Goal: Task Accomplishment & Management: Manage account settings

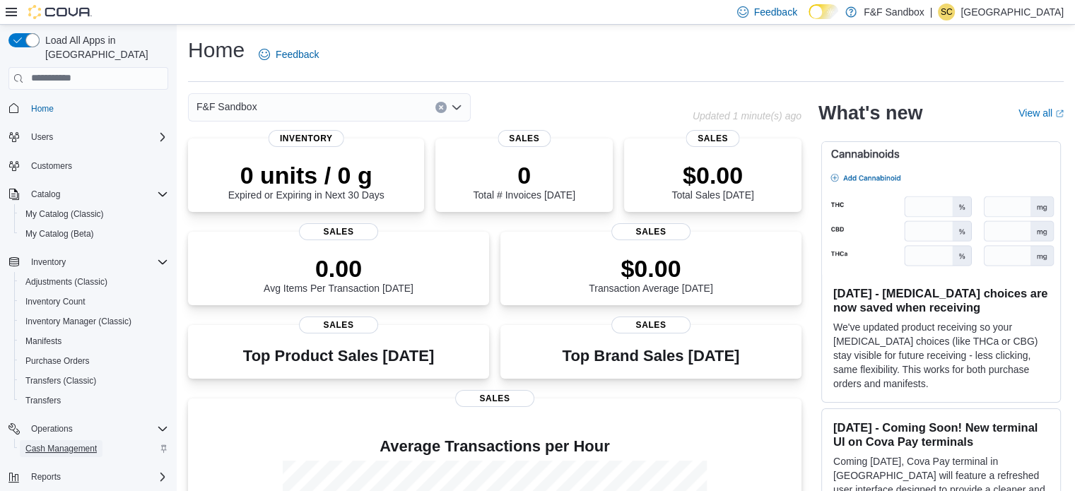
click at [73, 443] on span "Cash Management" at bounding box center [60, 448] width 71 height 11
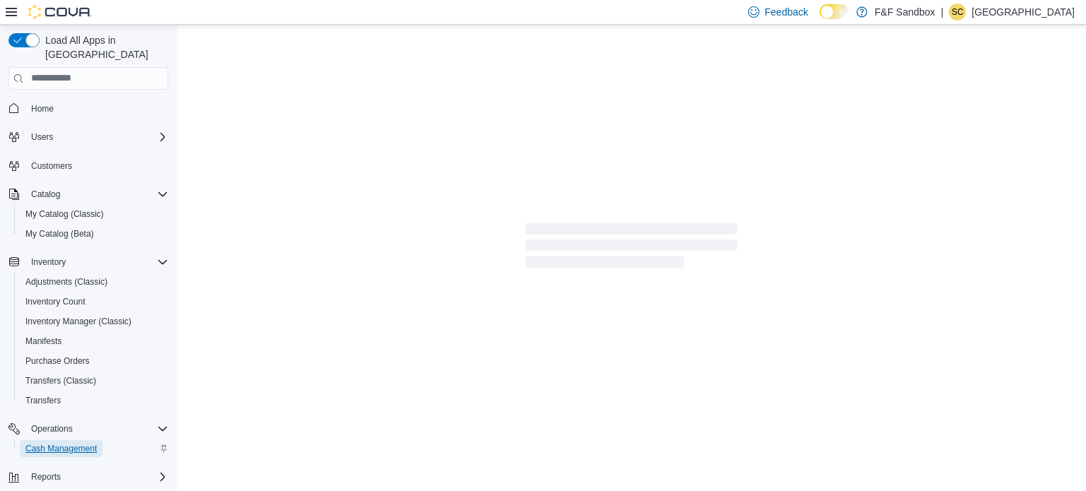
click at [73, 443] on span "Cash Management" at bounding box center [60, 448] width 71 height 11
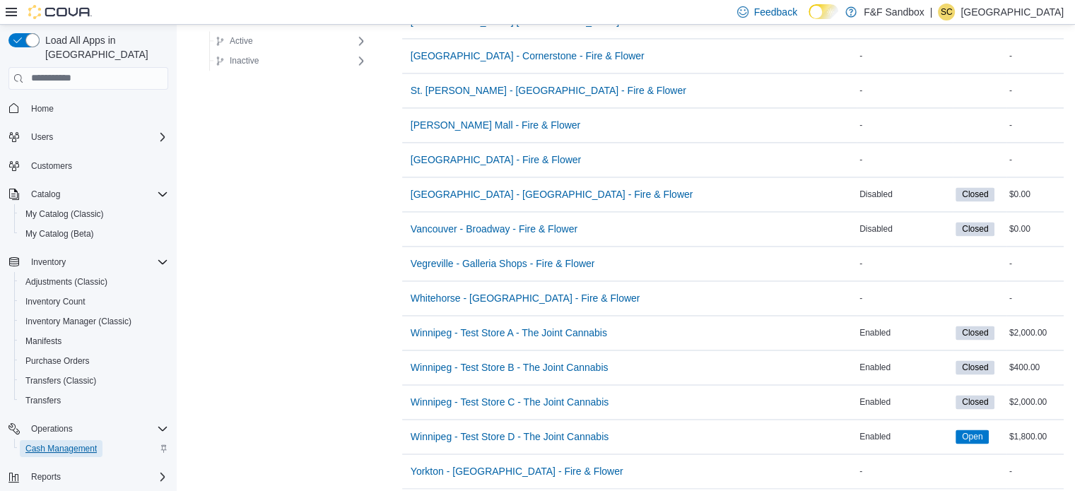
scroll to position [2164, 0]
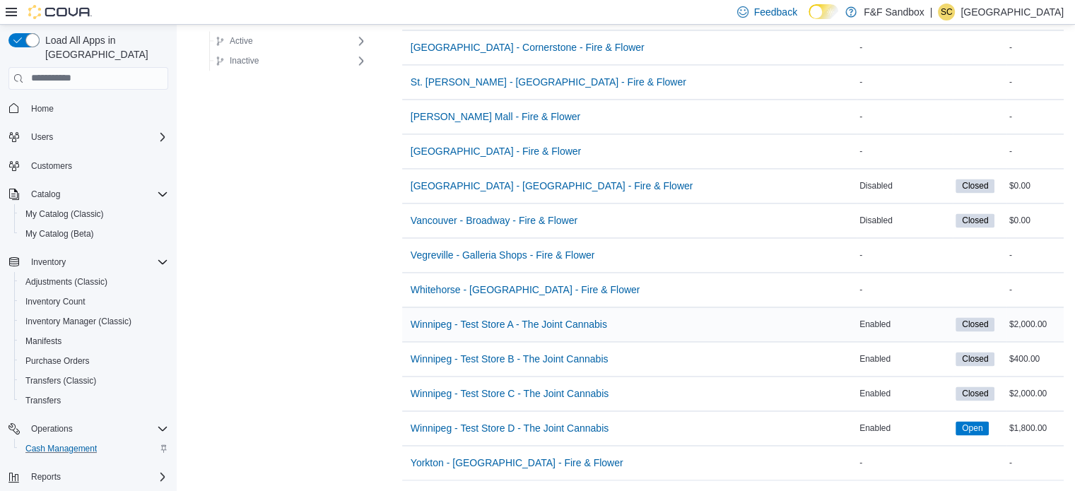
click at [658, 310] on div "Winnipeg - Test Store A - The Joint Cannabis" at bounding box center [629, 325] width 455 height 34
click at [545, 317] on span "Winnipeg - Test Store A - The Joint Cannabis" at bounding box center [509, 324] width 197 height 14
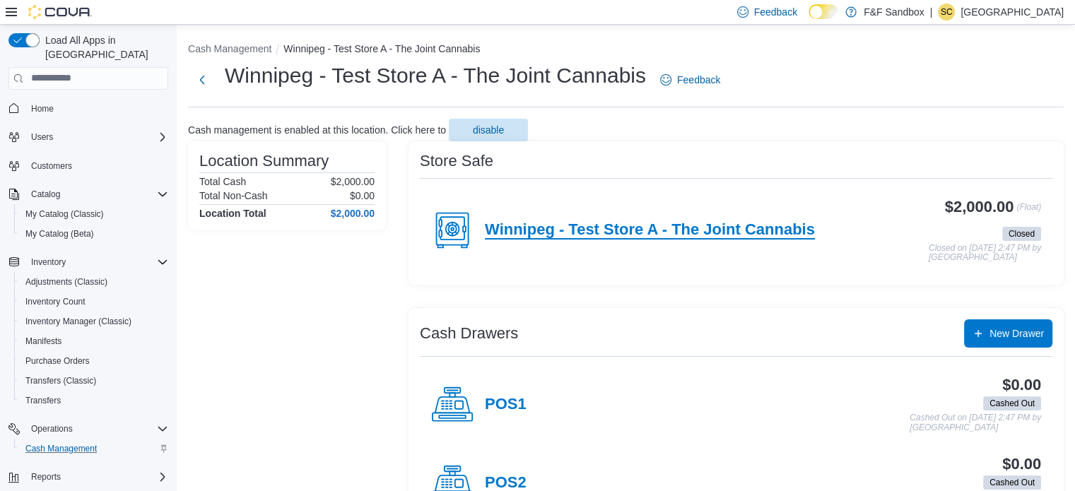
click at [602, 223] on h4 "Winnipeg - Test Store A - The Joint Cannabis" at bounding box center [650, 230] width 330 height 18
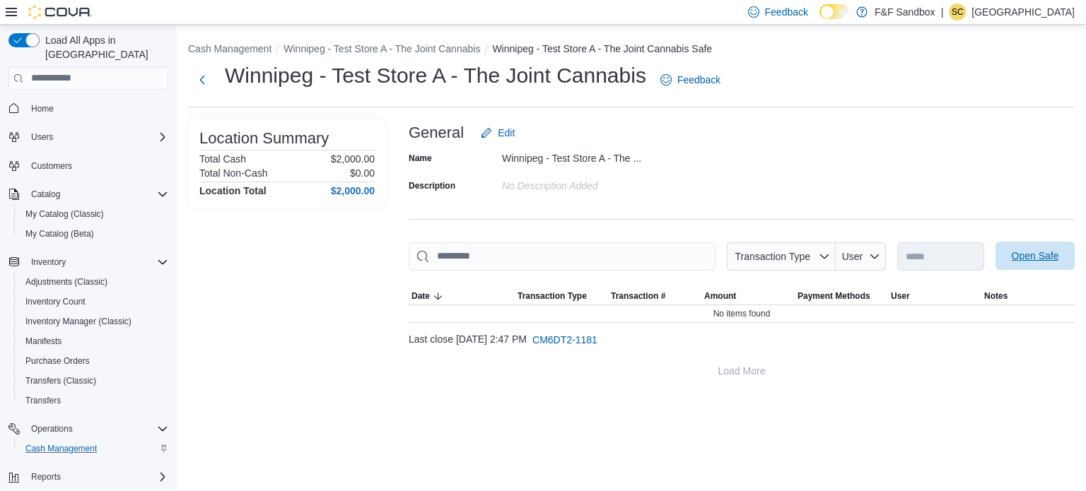
click at [1027, 244] on span "Open Safe" at bounding box center [1035, 256] width 62 height 28
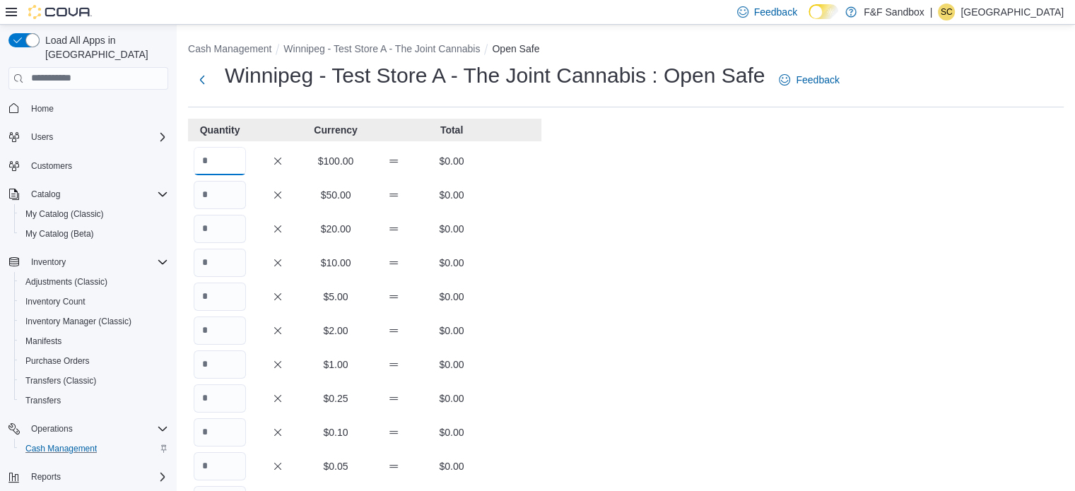
click at [204, 155] on input "Quantity" at bounding box center [220, 161] width 52 height 28
type input "**"
click at [657, 262] on div "Cash Management Winnipeg - Test Store A - The Joint Cannabis Open Safe Winnipeg…" at bounding box center [626, 393] width 899 height 737
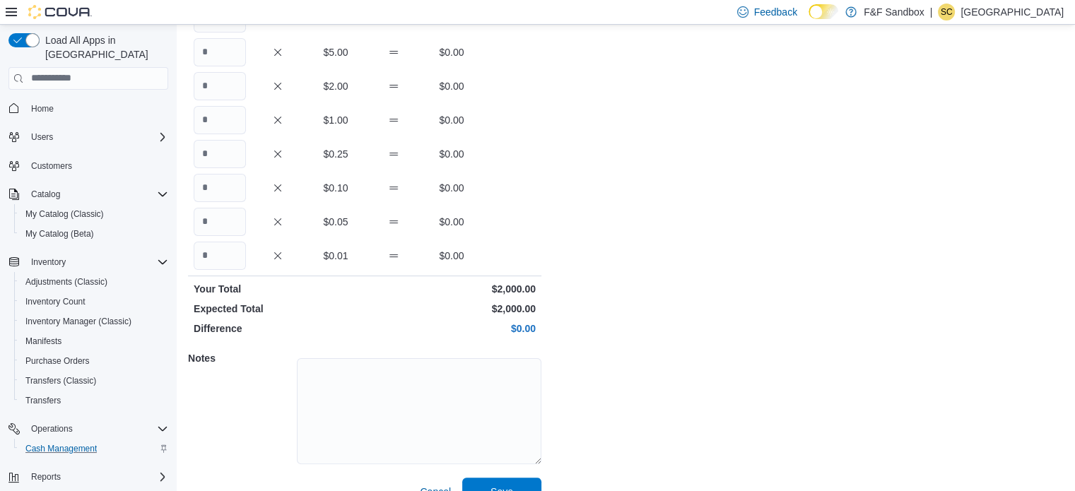
scroll to position [270, 0]
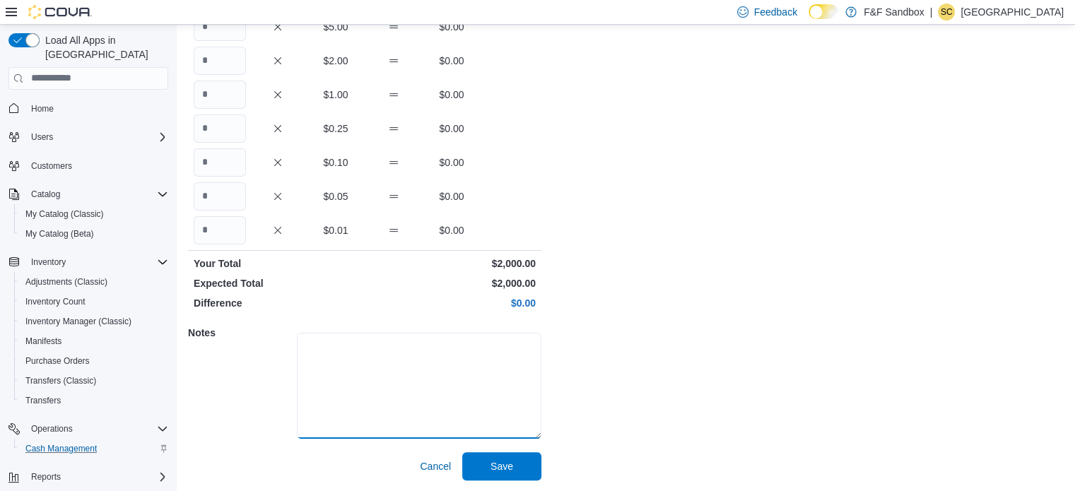
click at [348, 409] on textarea at bounding box center [419, 386] width 245 height 106
type textarea "**********"
click at [498, 463] on span "Save" at bounding box center [502, 466] width 23 height 14
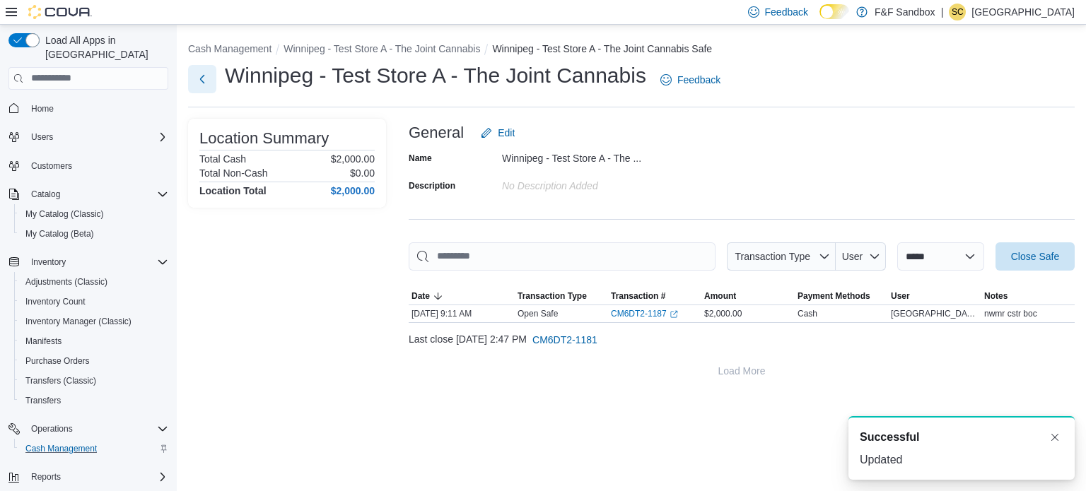
click at [205, 86] on button "Next" at bounding box center [202, 79] width 28 height 28
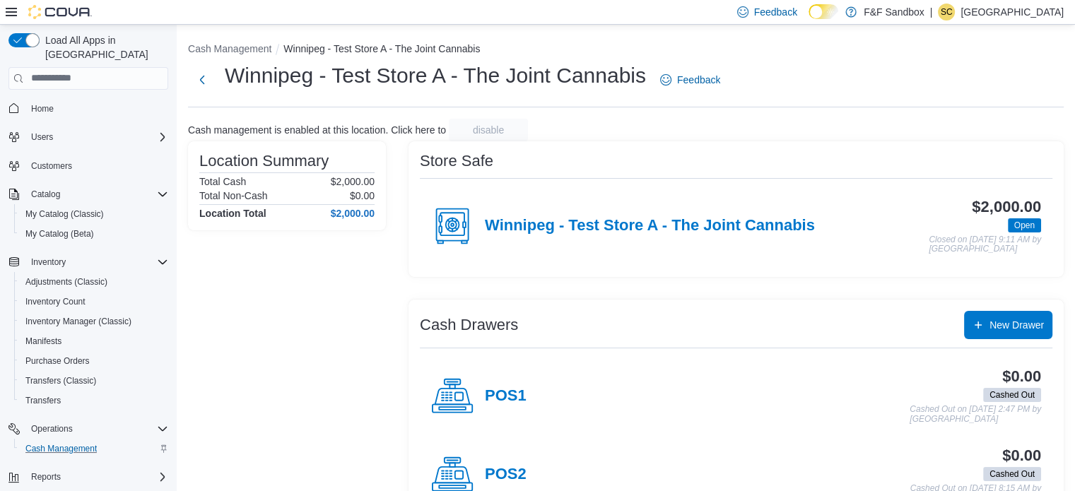
drag, startPoint x: 1073, startPoint y: 114, endPoint x: 1073, endPoint y: 132, distance: 18.4
click at [1073, 132] on div "Cash Management Winnipeg - Test Store A - The Joint Cannabis Winnipeg - Test St…" at bounding box center [626, 281] width 899 height 513
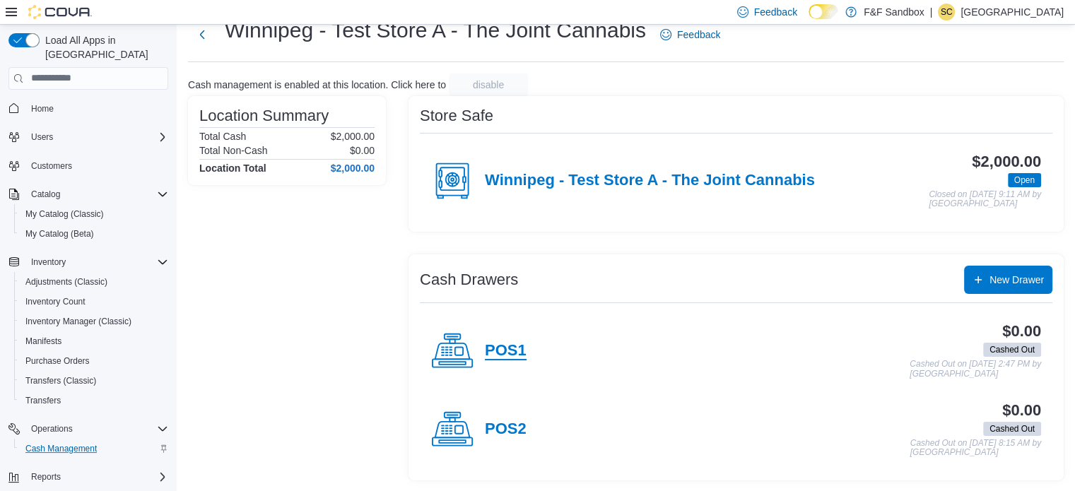
click at [485, 354] on h4 "POS1" at bounding box center [506, 351] width 42 height 18
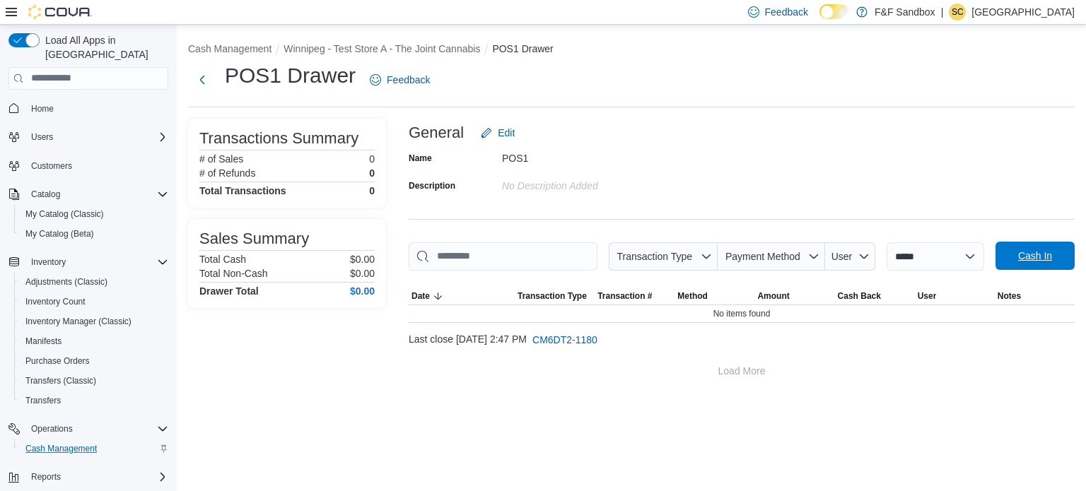
click at [997, 259] on button "Cash In" at bounding box center [1035, 256] width 79 height 28
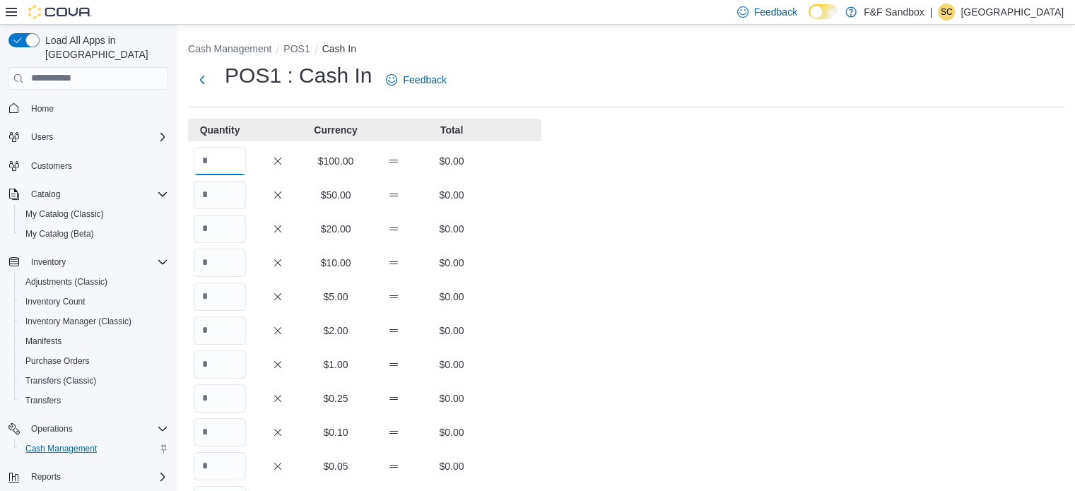
click at [228, 166] on input "Quantity" at bounding box center [220, 161] width 52 height 28
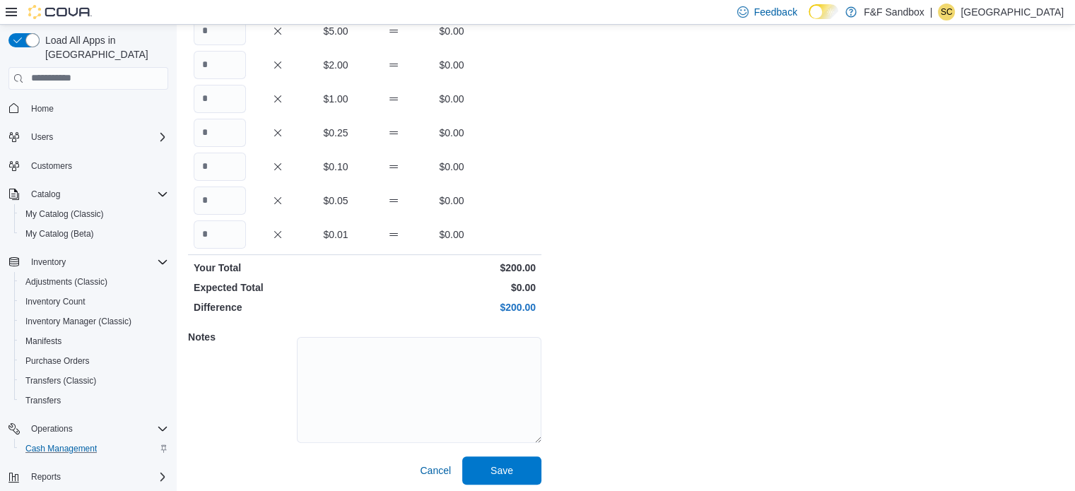
scroll to position [267, 0]
type input "*"
click at [467, 349] on textarea at bounding box center [419, 390] width 245 height 106
click at [488, 467] on span "Save" at bounding box center [502, 469] width 62 height 28
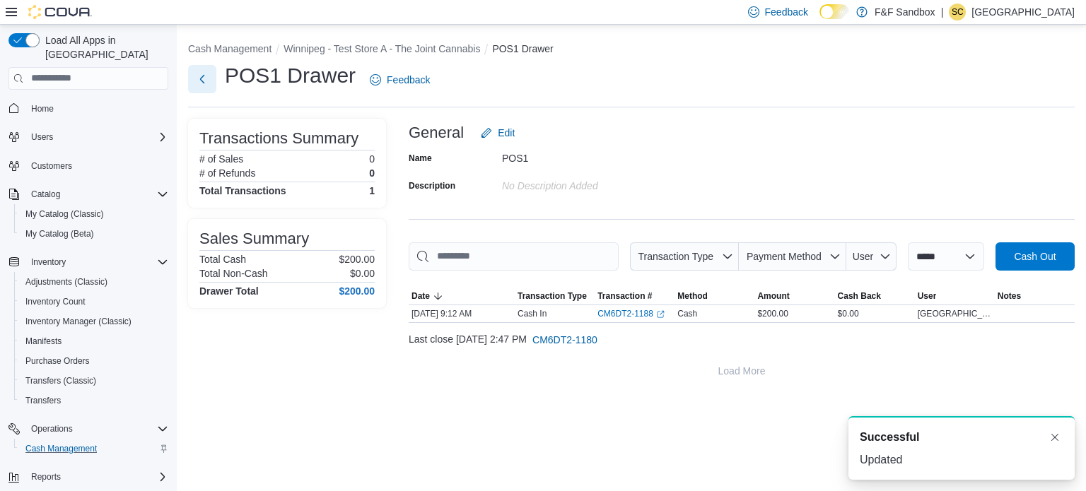
click at [204, 81] on button "Next" at bounding box center [202, 79] width 28 height 28
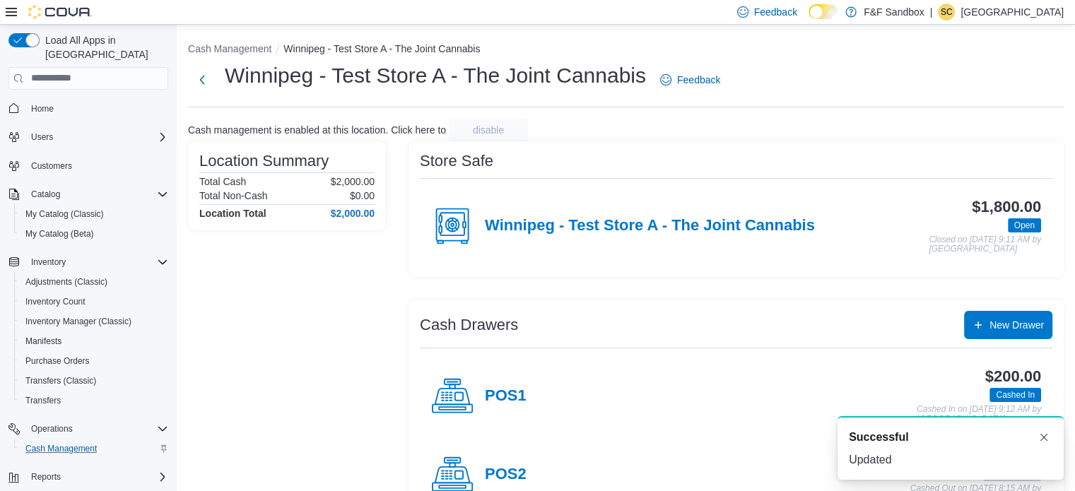
scroll to position [45, 0]
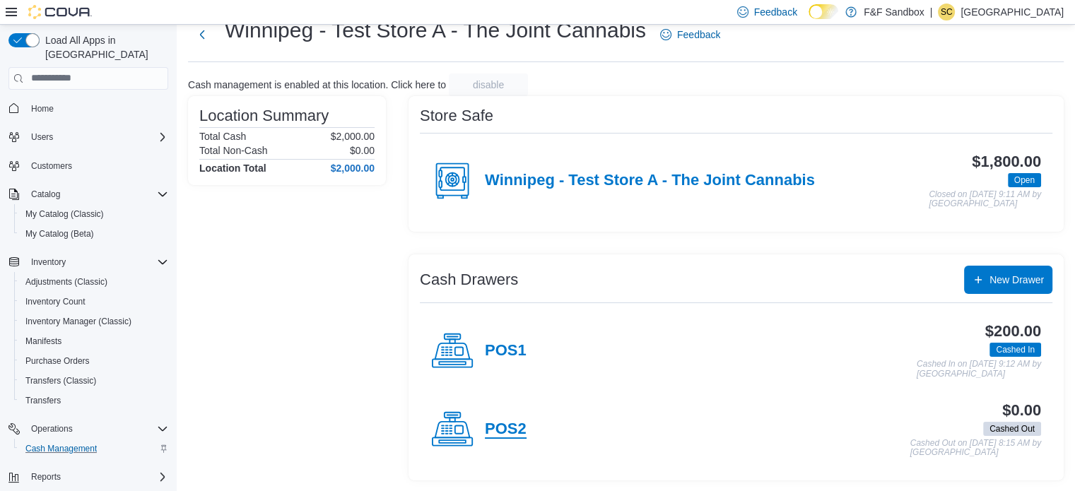
click at [508, 433] on h4 "POS2" at bounding box center [506, 430] width 42 height 18
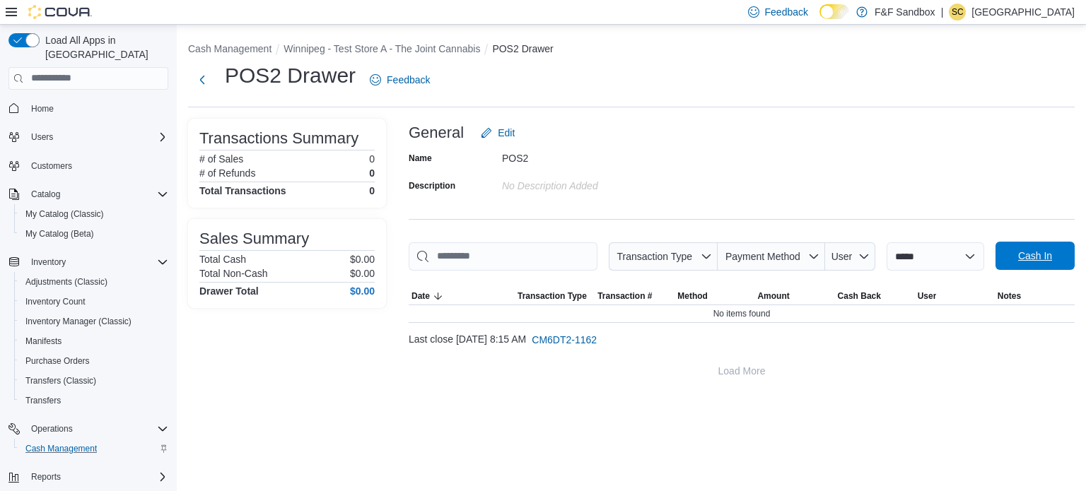
click at [1041, 262] on span "Cash In" at bounding box center [1035, 256] width 34 height 14
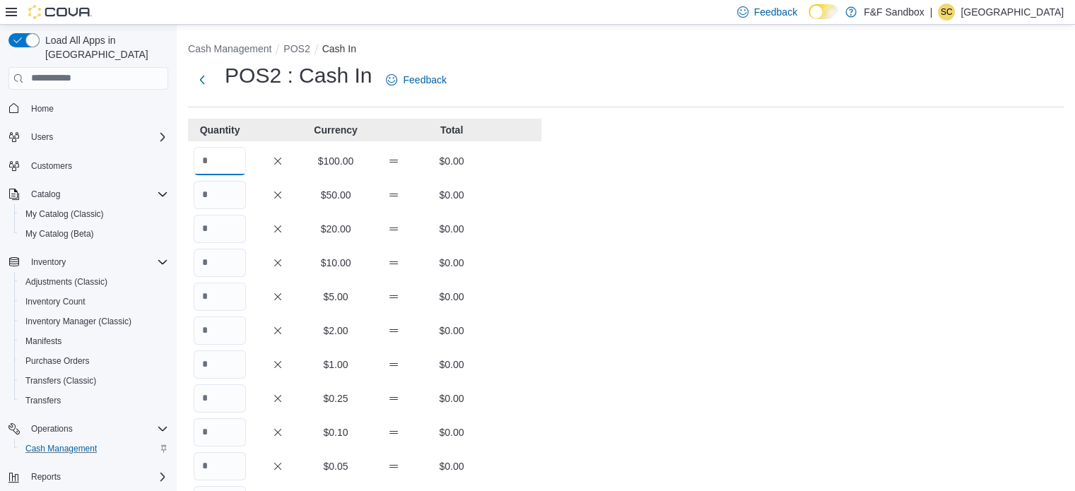
click at [222, 163] on input "Quantity" at bounding box center [220, 161] width 52 height 28
type input "*"
click at [666, 203] on div "Cash Management POS2 Cash In POS2 : Cash In Feedback Quantity Currency Total * …" at bounding box center [626, 393] width 899 height 737
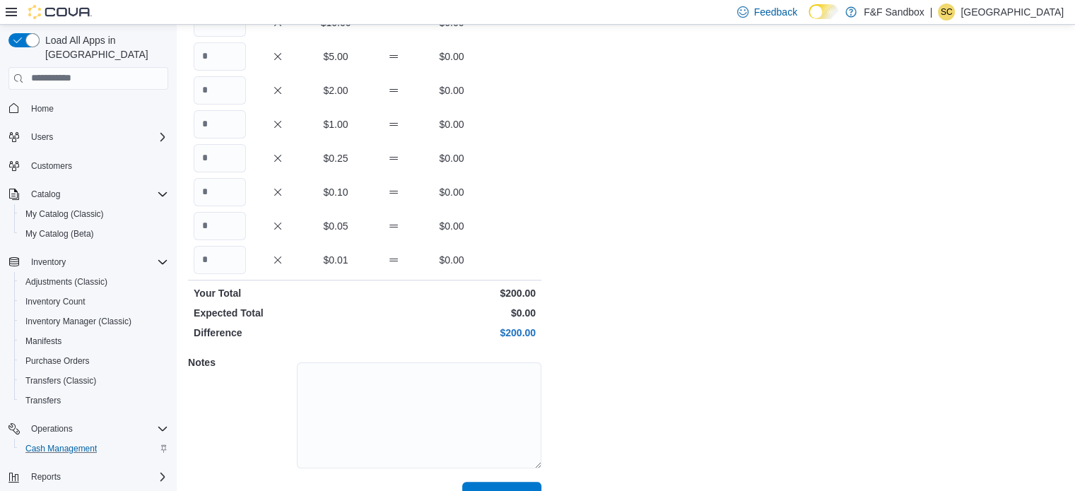
scroll to position [270, 0]
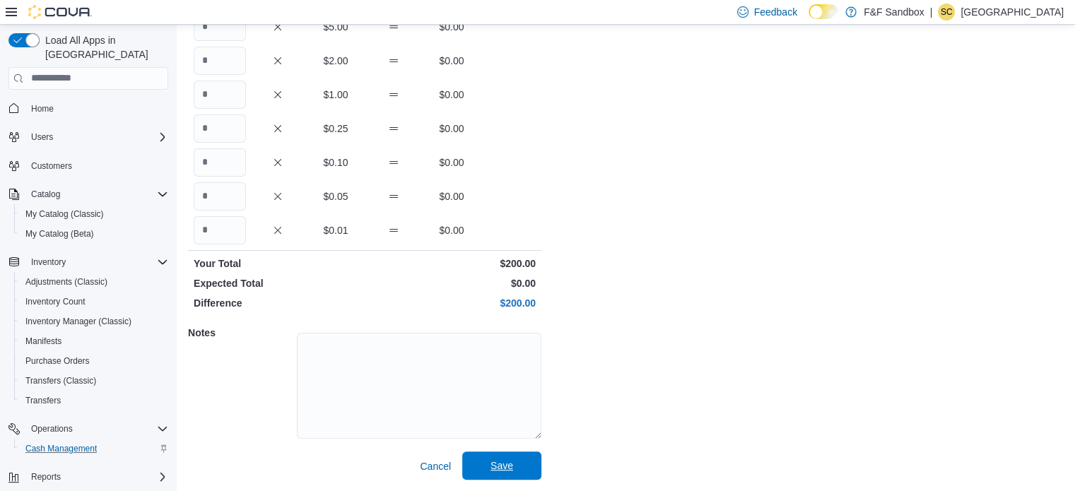
click at [489, 472] on span "Save" at bounding box center [502, 466] width 62 height 28
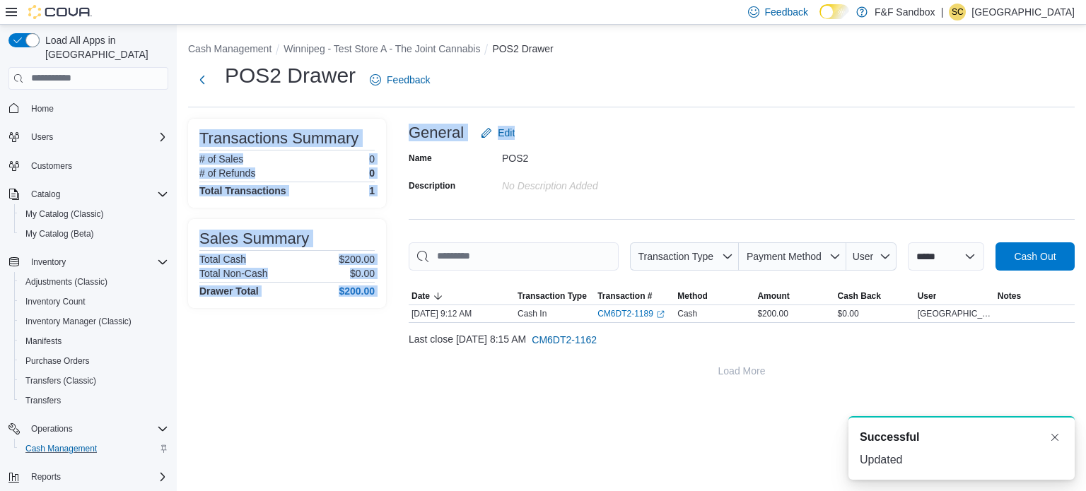
drag, startPoint x: 1085, startPoint y: 81, endPoint x: 1085, endPoint y: 124, distance: 42.4
click at [1085, 124] on div "**********" at bounding box center [631, 211] width 909 height 372
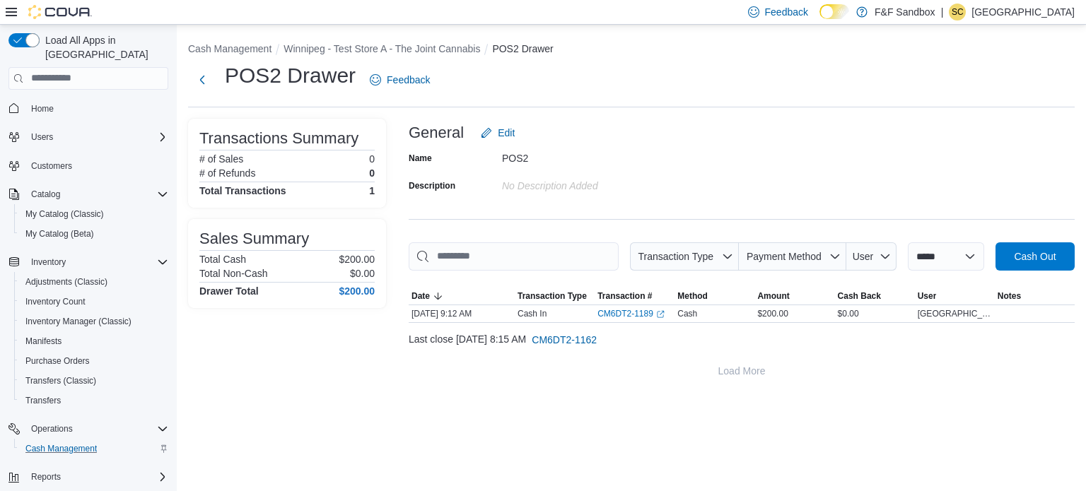
click at [195, 64] on div "POS2 Drawer Feedback" at bounding box center [312, 80] width 248 height 37
click at [199, 78] on button "Next" at bounding box center [202, 79] width 28 height 28
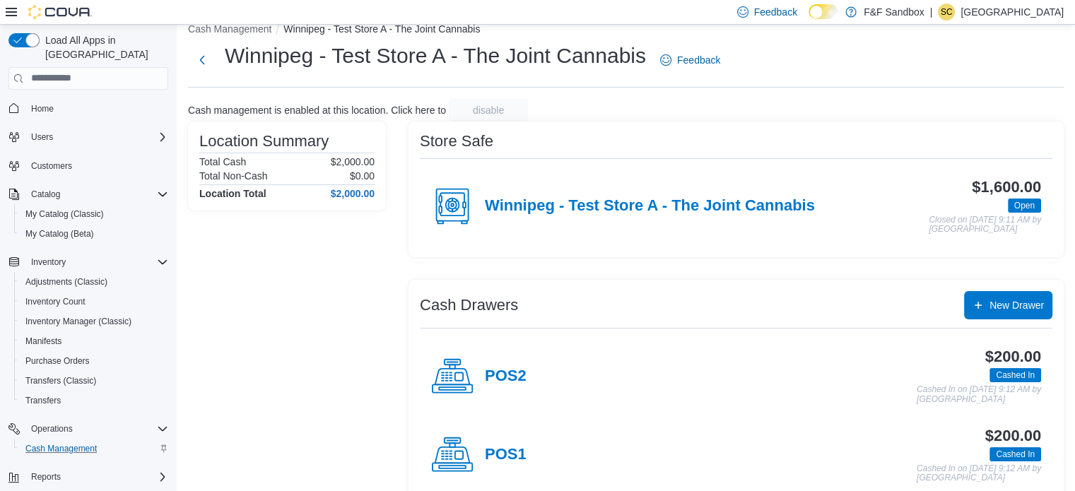
scroll to position [33, 0]
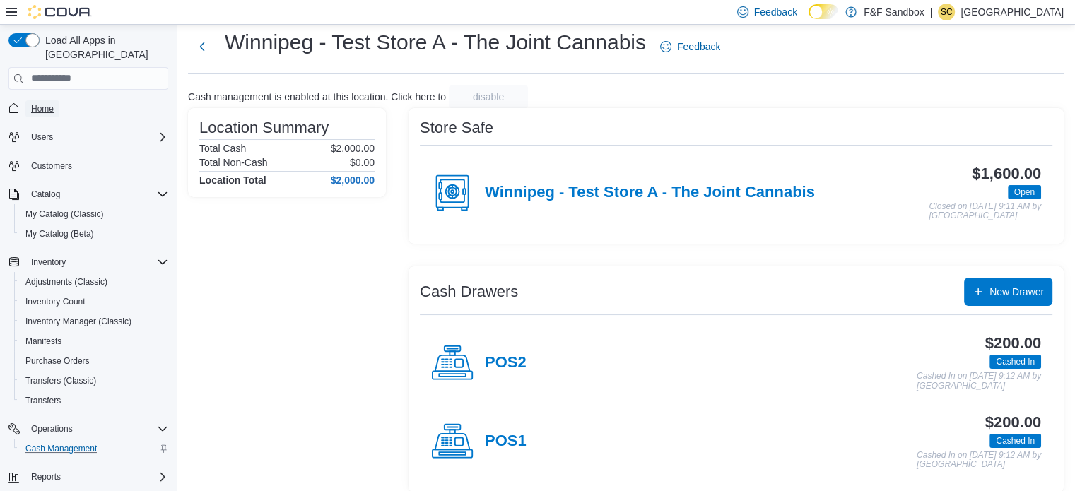
click at [49, 103] on span "Home" at bounding box center [42, 108] width 23 height 11
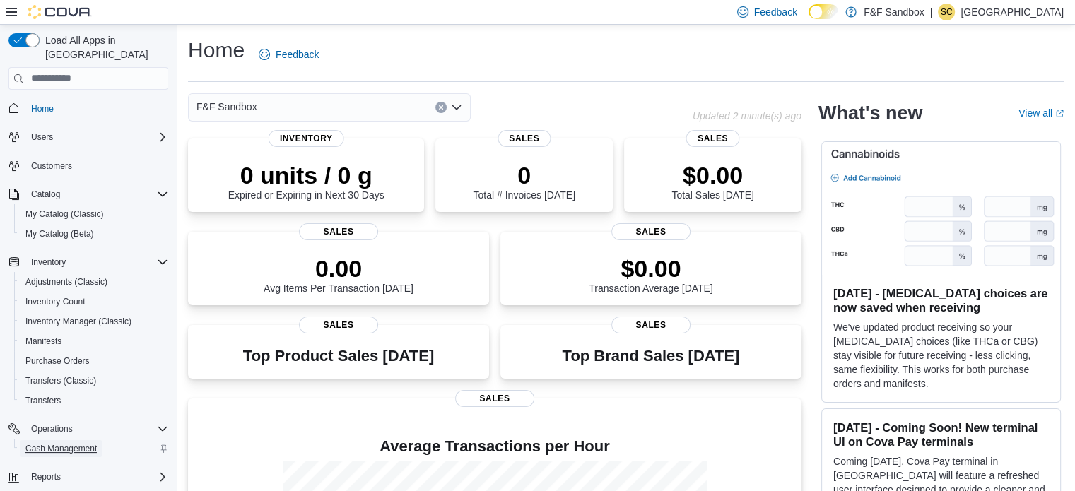
click at [62, 443] on span "Cash Management" at bounding box center [60, 448] width 71 height 11
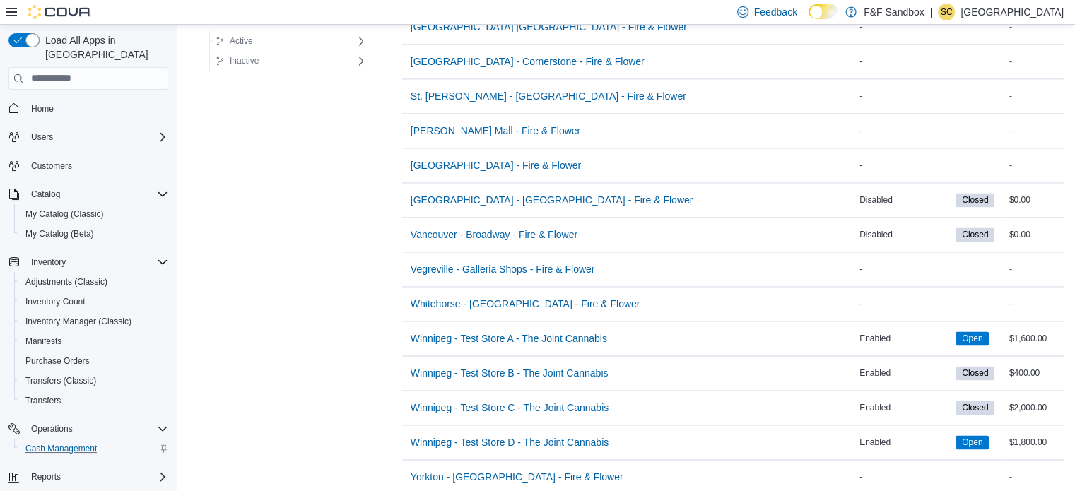
scroll to position [2164, 0]
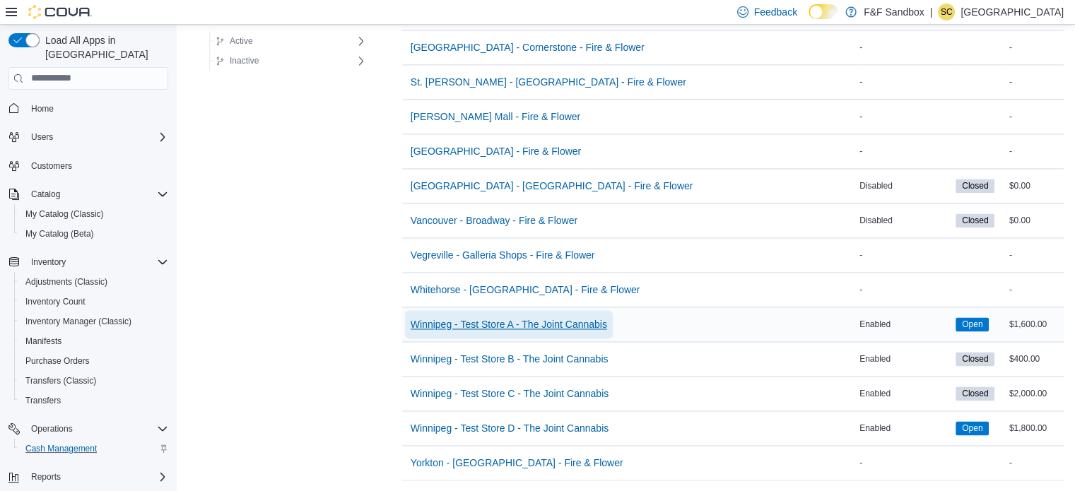
click at [523, 317] on span "Winnipeg - Test Store A - The Joint Cannabis" at bounding box center [509, 324] width 197 height 14
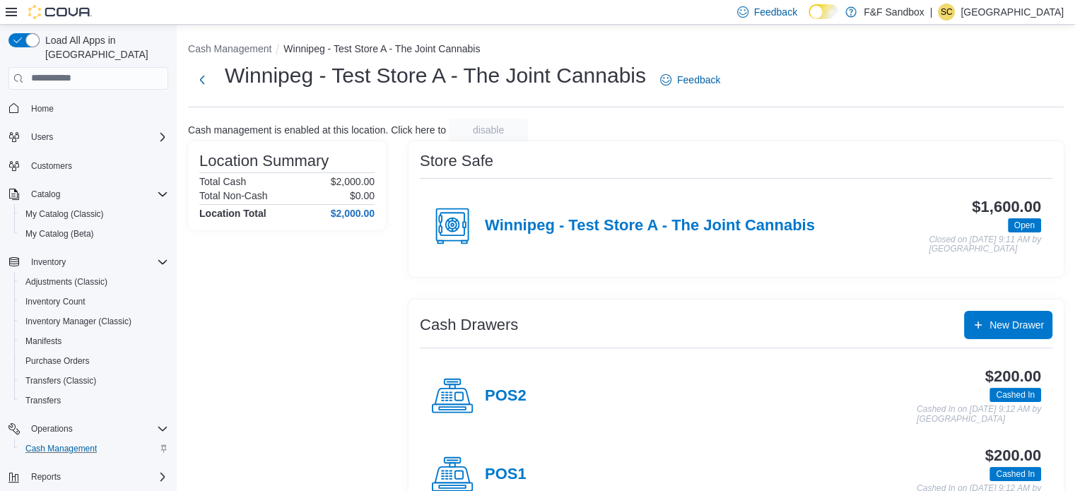
scroll to position [45, 0]
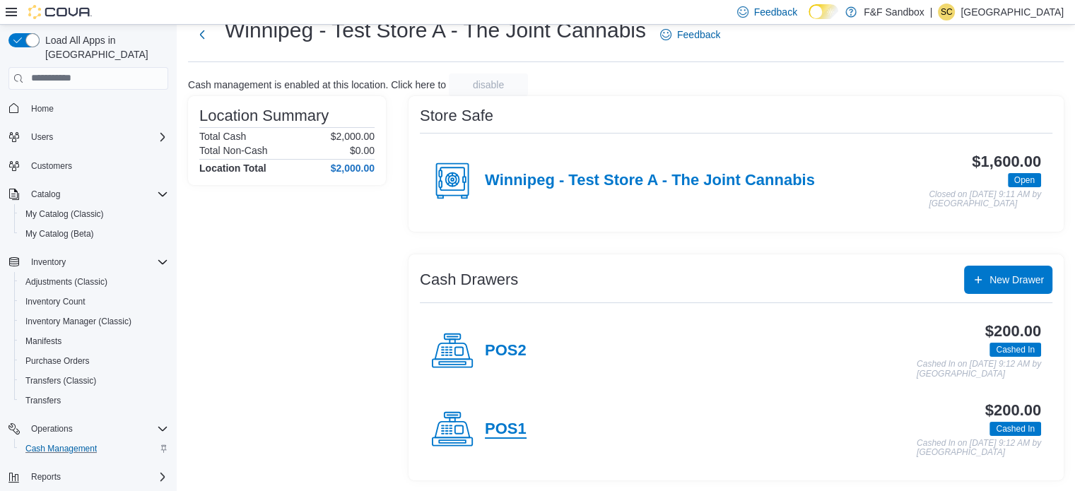
click at [494, 427] on h4 "POS1" at bounding box center [506, 430] width 42 height 18
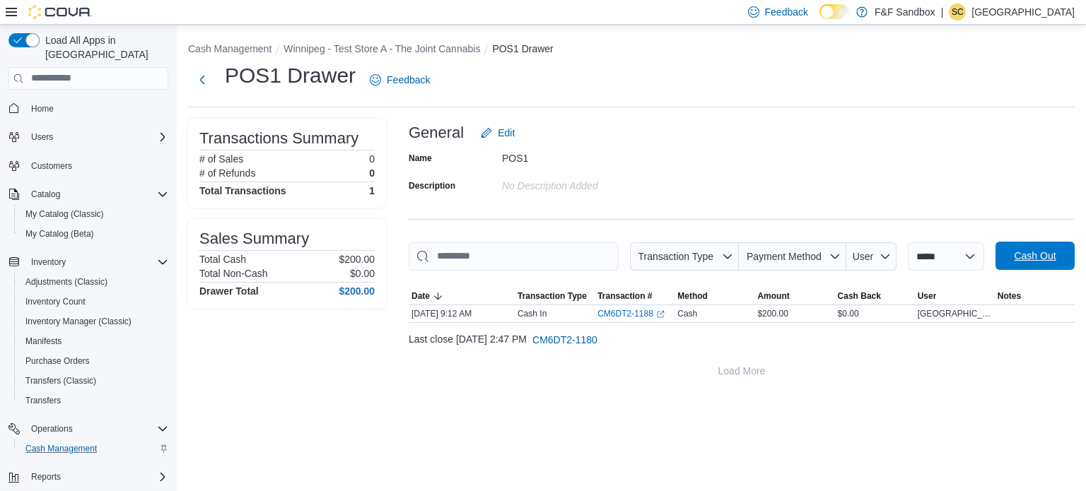
click at [1039, 267] on span "Cash Out" at bounding box center [1035, 256] width 62 height 28
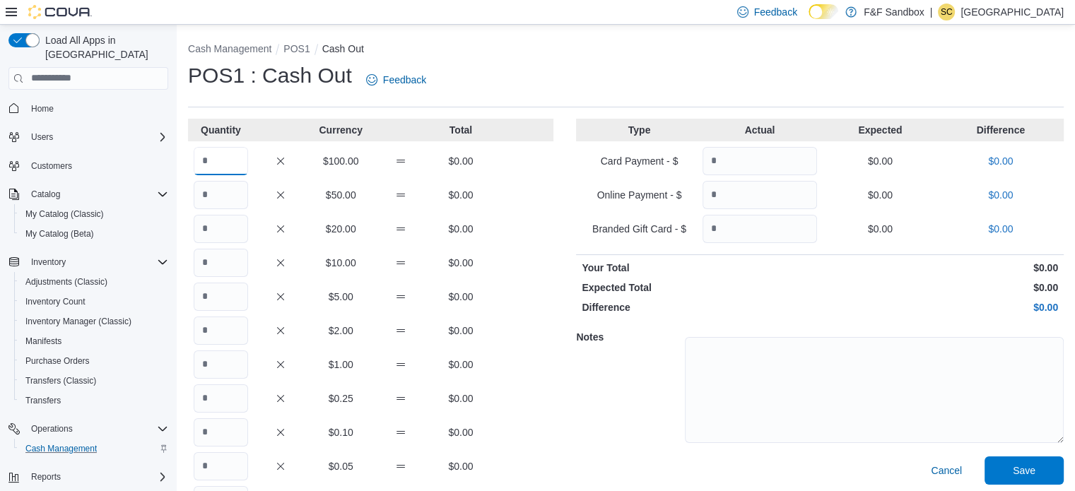
click at [217, 168] on input "Quantity" at bounding box center [221, 161] width 54 height 28
type input "*"
click at [839, 354] on textarea at bounding box center [874, 390] width 379 height 106
click at [827, 375] on textarea at bounding box center [874, 390] width 379 height 106
click at [1036, 469] on span "Save" at bounding box center [1024, 470] width 23 height 14
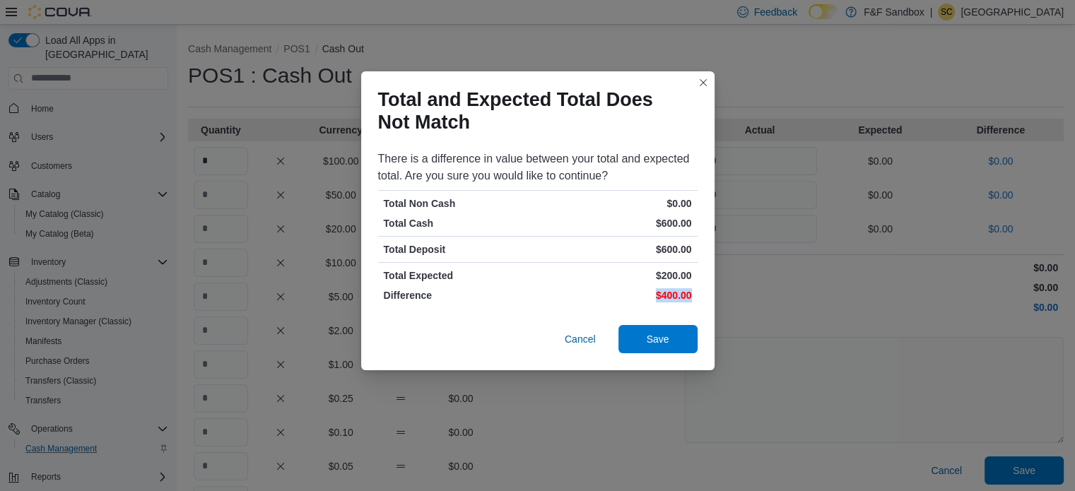
drag, startPoint x: 648, startPoint y: 289, endPoint x: 733, endPoint y: 302, distance: 85.8
click at [733, 302] on div "Total and Expected Total Does Not Match There is a difference in value between …" at bounding box center [537, 245] width 1075 height 491
click at [659, 334] on span "Save" at bounding box center [658, 339] width 23 height 14
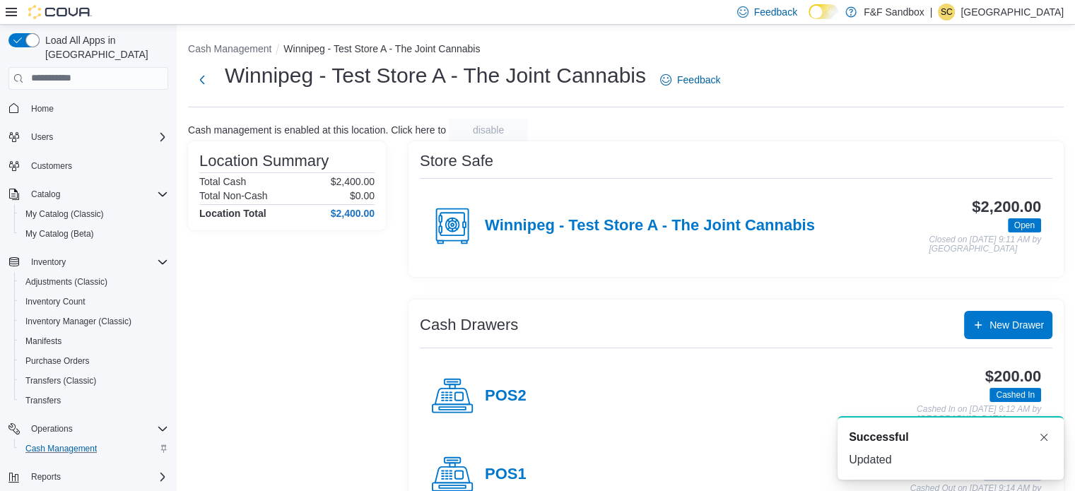
scroll to position [45, 0]
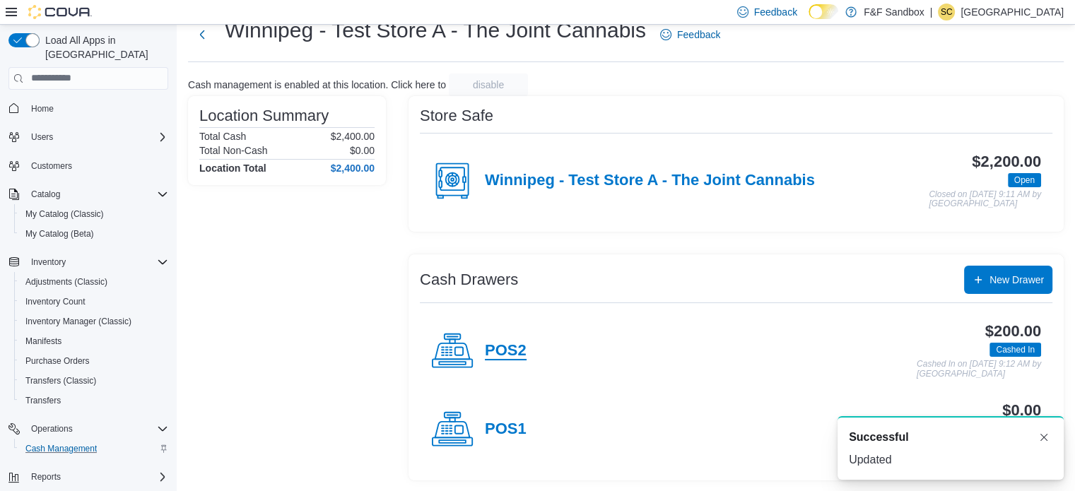
click at [494, 346] on h4 "POS2" at bounding box center [506, 351] width 42 height 18
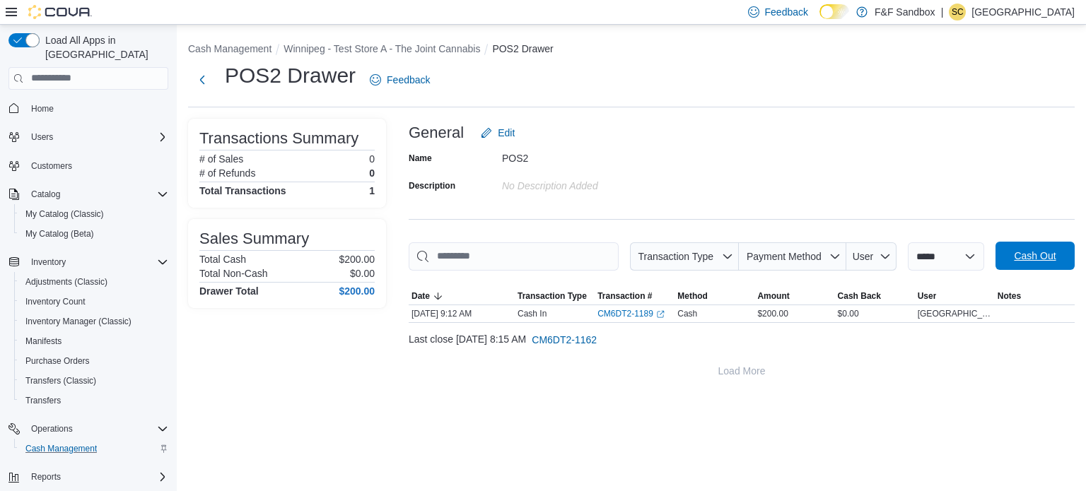
click at [1027, 264] on span "Cash Out" at bounding box center [1035, 256] width 62 height 28
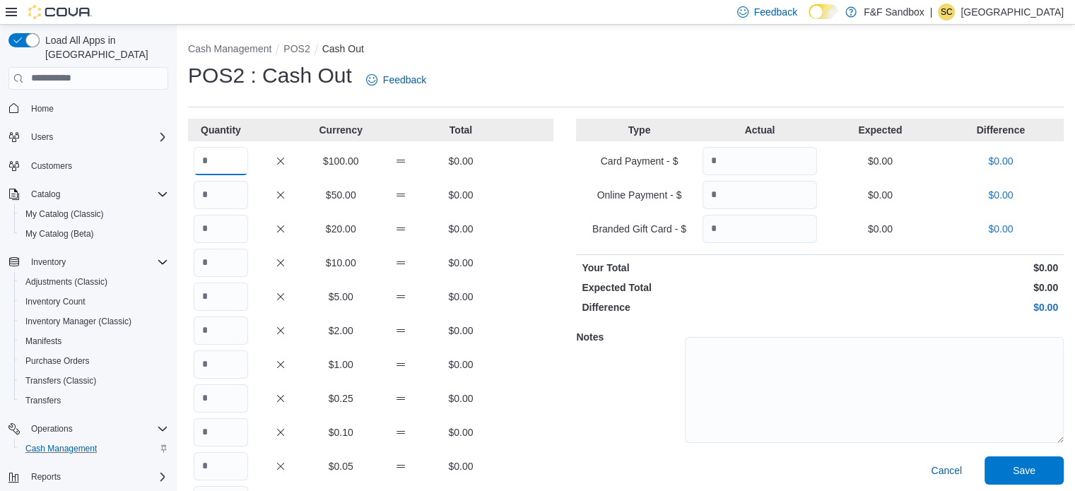
click at [214, 156] on input "Quantity" at bounding box center [221, 161] width 54 height 28
type input "*"
click at [1016, 464] on span "Save" at bounding box center [1024, 470] width 62 height 28
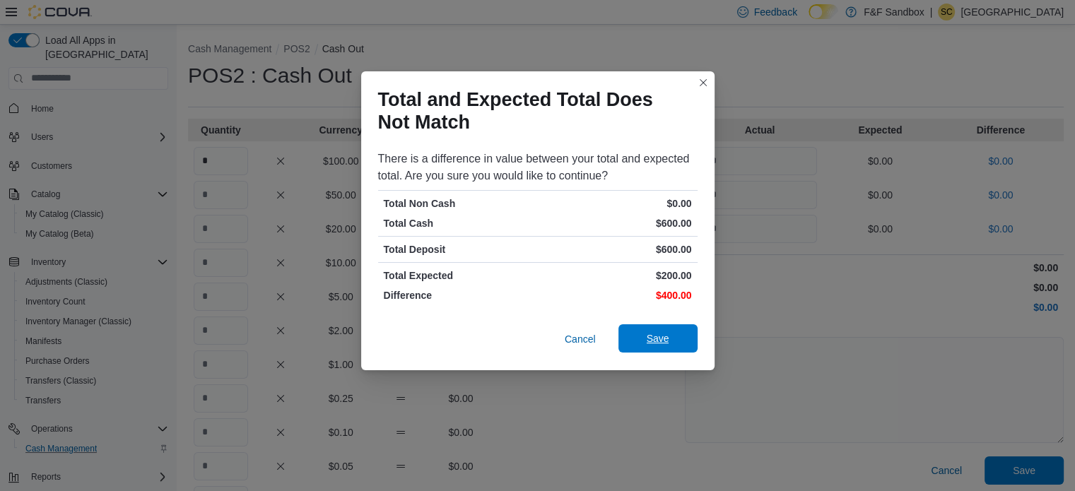
click at [679, 334] on span "Save" at bounding box center [658, 339] width 62 height 28
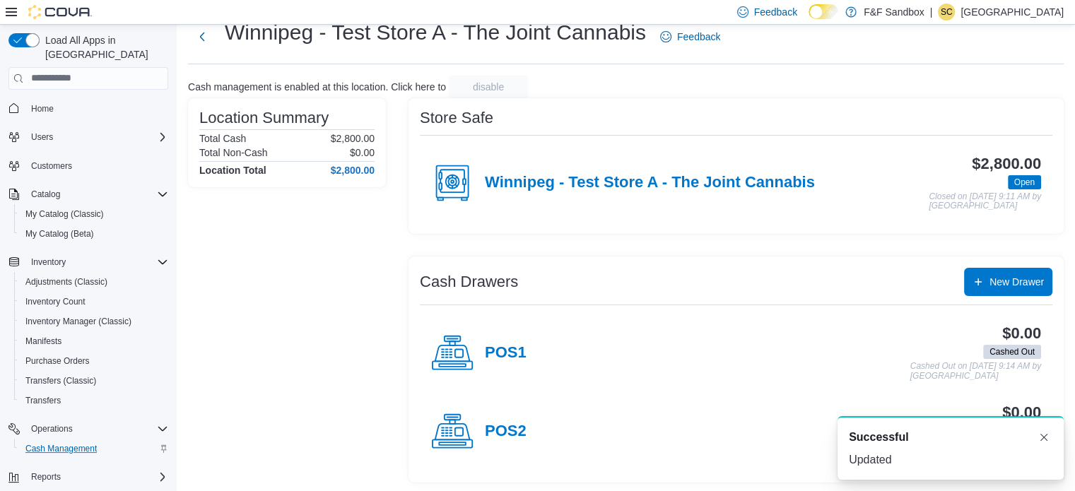
scroll to position [45, 0]
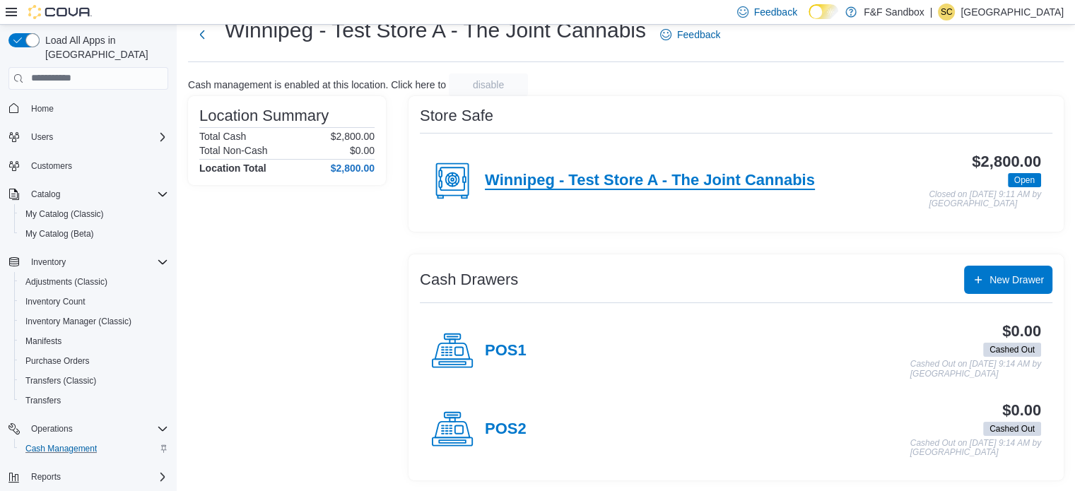
click at [638, 172] on h4 "Winnipeg - Test Store A - The Joint Cannabis" at bounding box center [650, 181] width 330 height 18
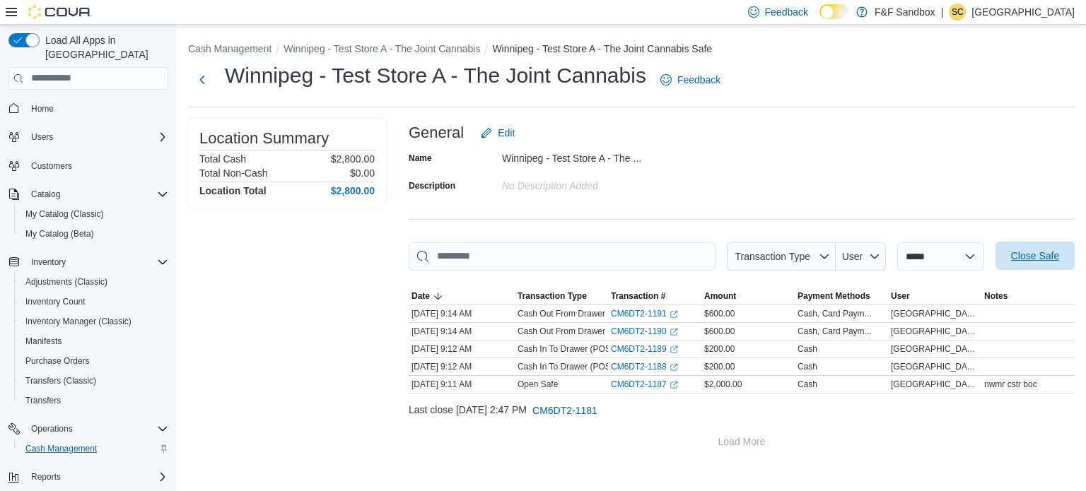
click at [1020, 262] on span "Close Safe" at bounding box center [1035, 256] width 48 height 14
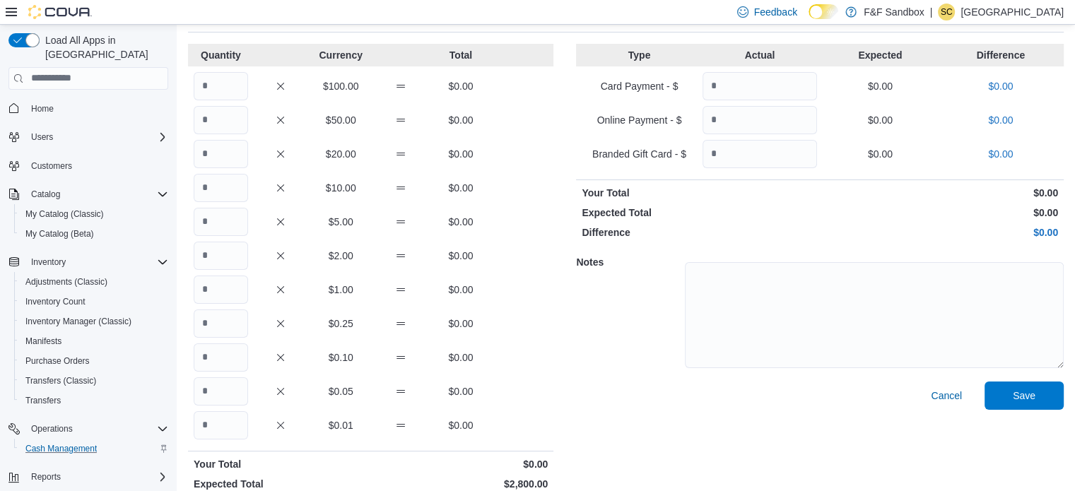
scroll to position [83, 0]
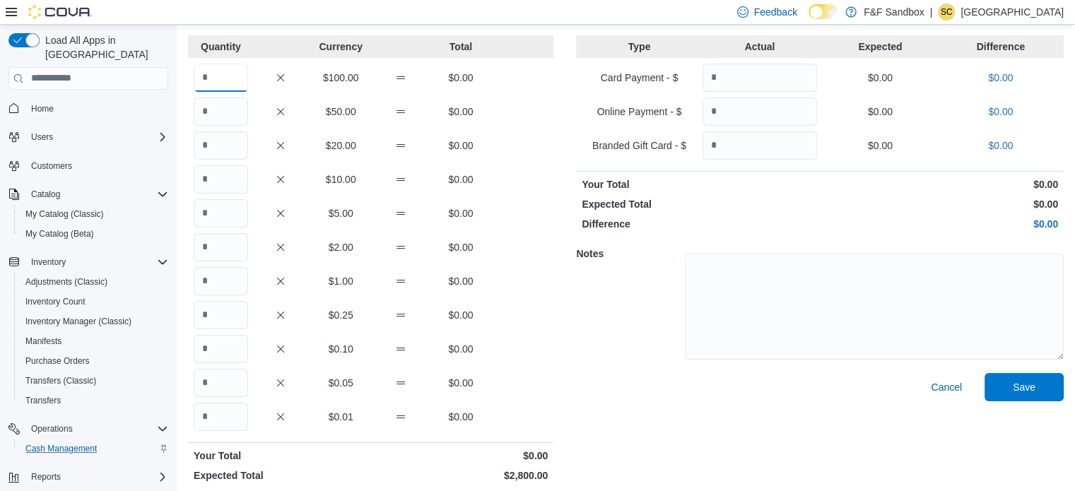
click at [227, 84] on input "Quantity" at bounding box center [221, 78] width 54 height 28
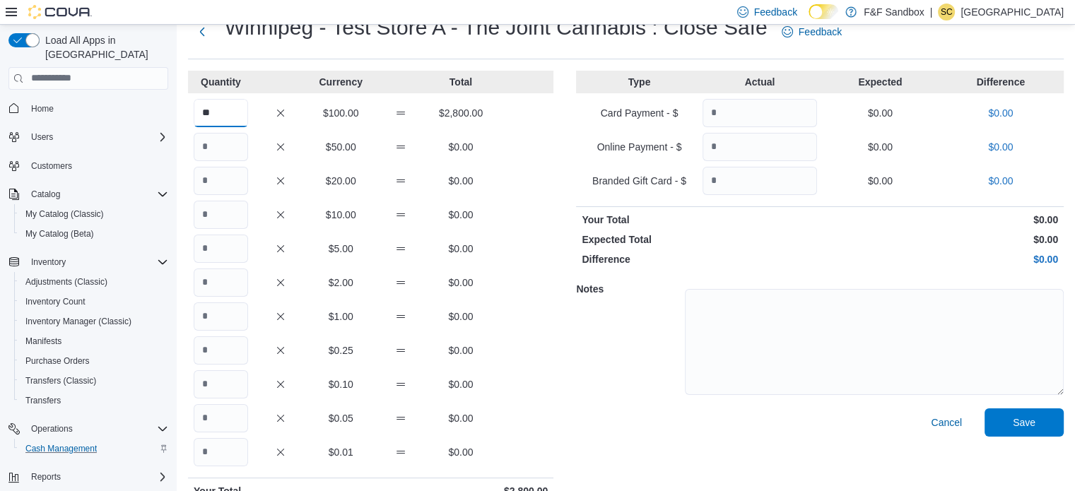
scroll to position [39, 0]
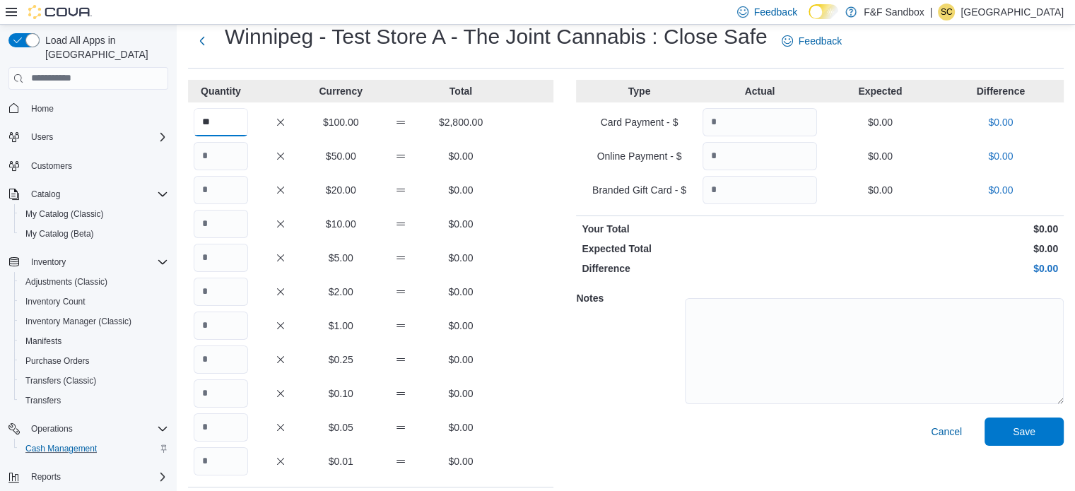
type input "**"
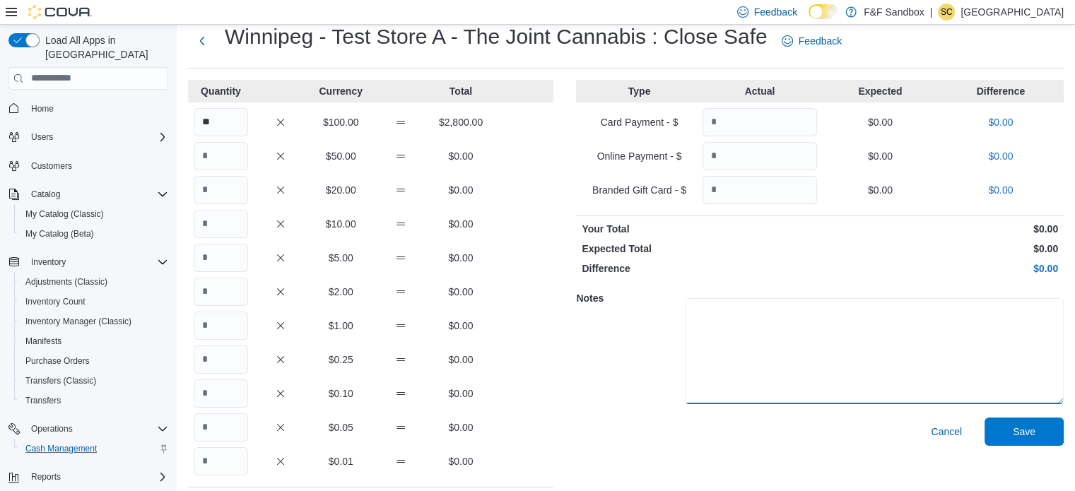
click at [761, 343] on textarea at bounding box center [874, 351] width 379 height 106
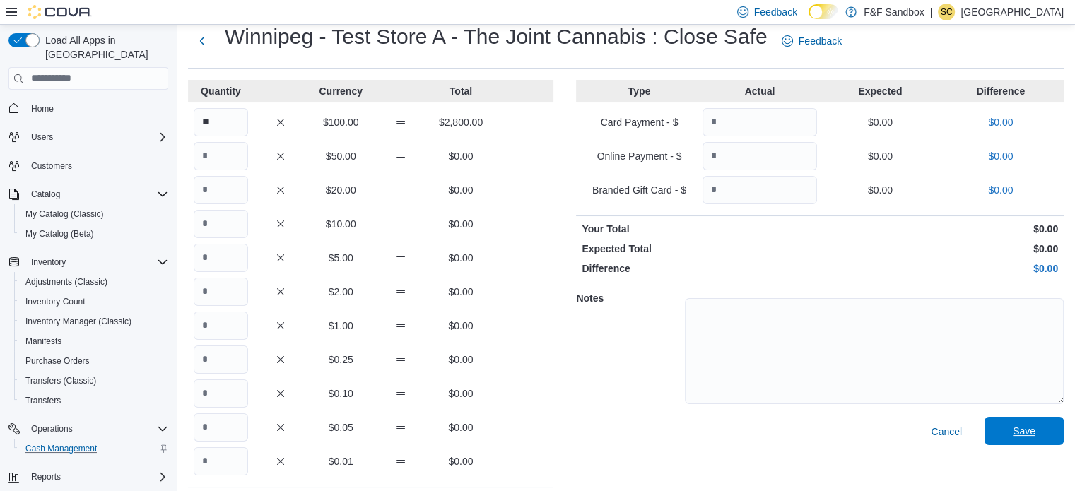
click at [1018, 438] on span "Save" at bounding box center [1024, 431] width 62 height 28
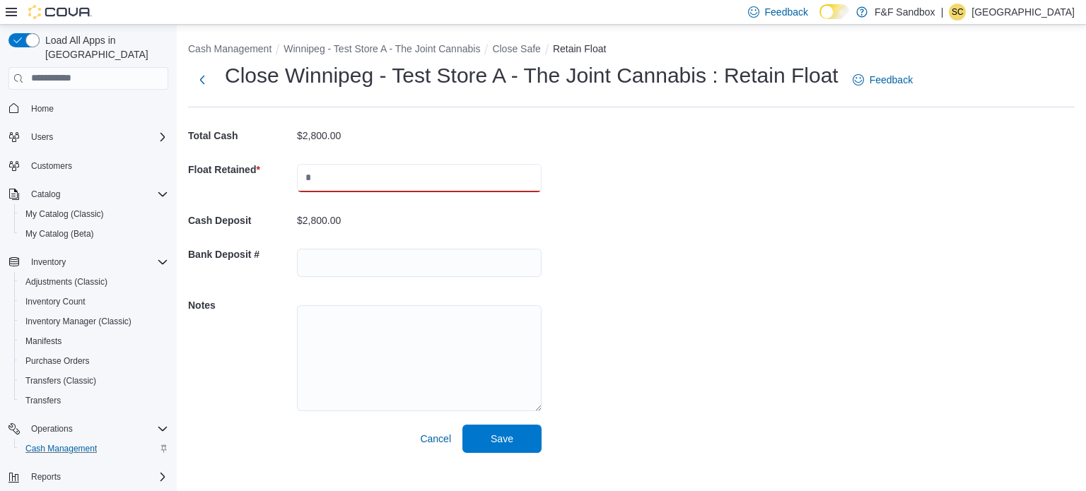
click at [320, 182] on input "text" at bounding box center [419, 178] width 245 height 28
type input "****"
drag, startPoint x: 303, startPoint y: 220, endPoint x: 416, endPoint y: 235, distance: 114.8
click at [416, 235] on div "Cash Deposit $800.00" at bounding box center [365, 221] width 354 height 34
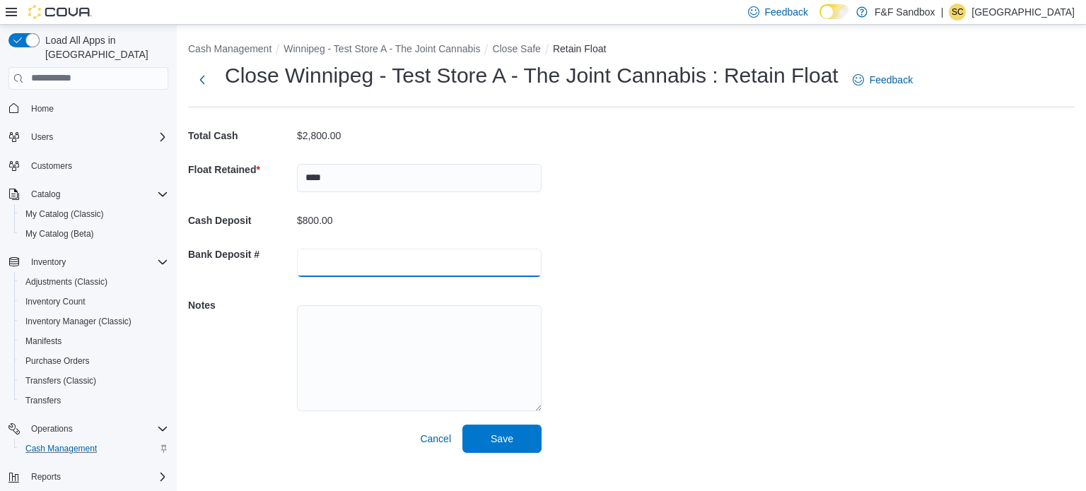
click at [407, 255] on input "text" at bounding box center [419, 263] width 245 height 28
type input "**********"
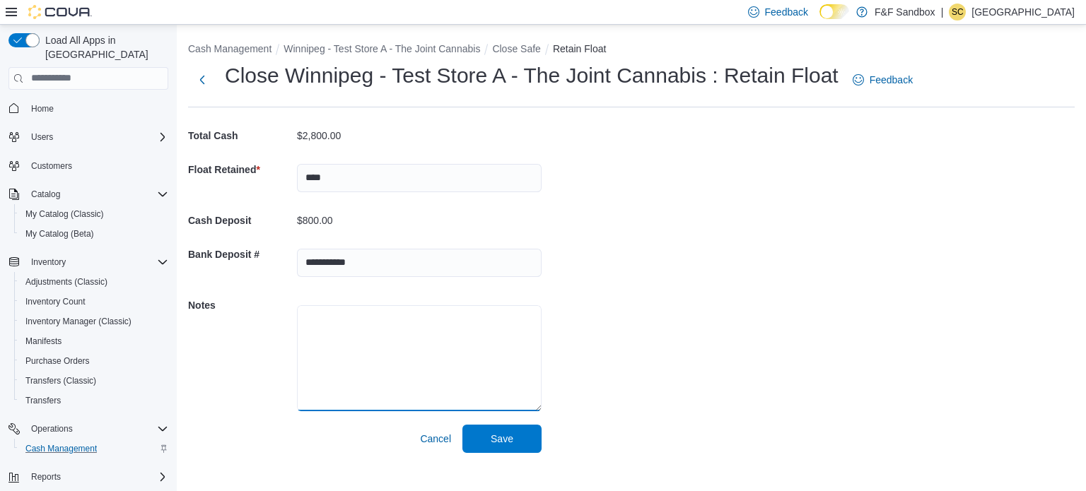
click at [320, 325] on textarea at bounding box center [419, 358] width 245 height 106
drag, startPoint x: 496, startPoint y: 448, endPoint x: 512, endPoint y: 433, distance: 22.0
click at [512, 433] on span "Save" at bounding box center [502, 438] width 62 height 28
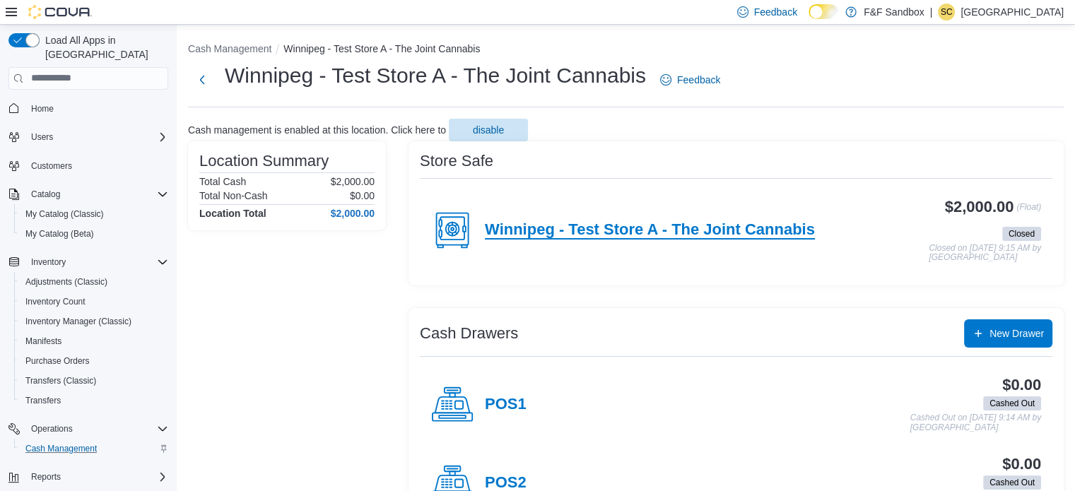
click at [689, 228] on h4 "Winnipeg - Test Store A - The Joint Cannabis" at bounding box center [650, 230] width 330 height 18
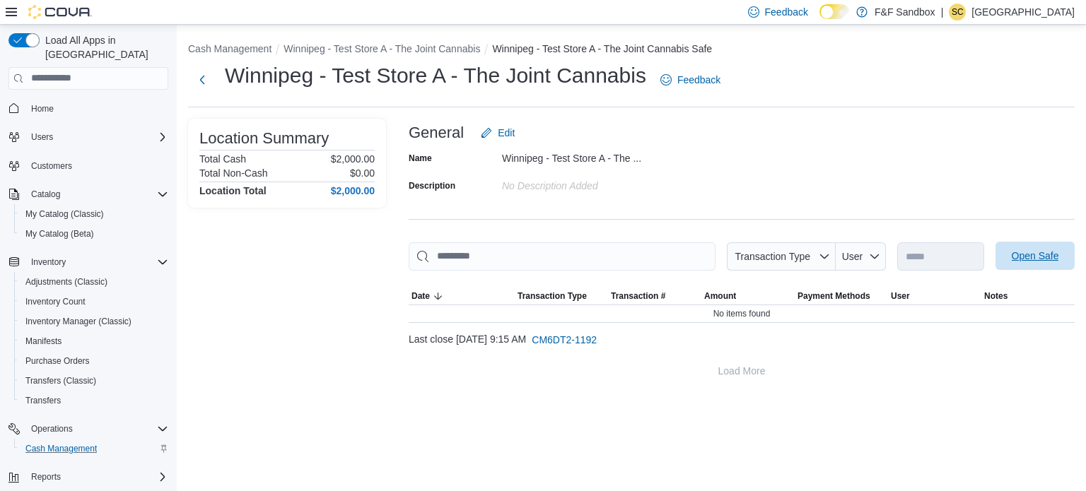
click at [999, 264] on button "Open Safe" at bounding box center [1035, 256] width 79 height 28
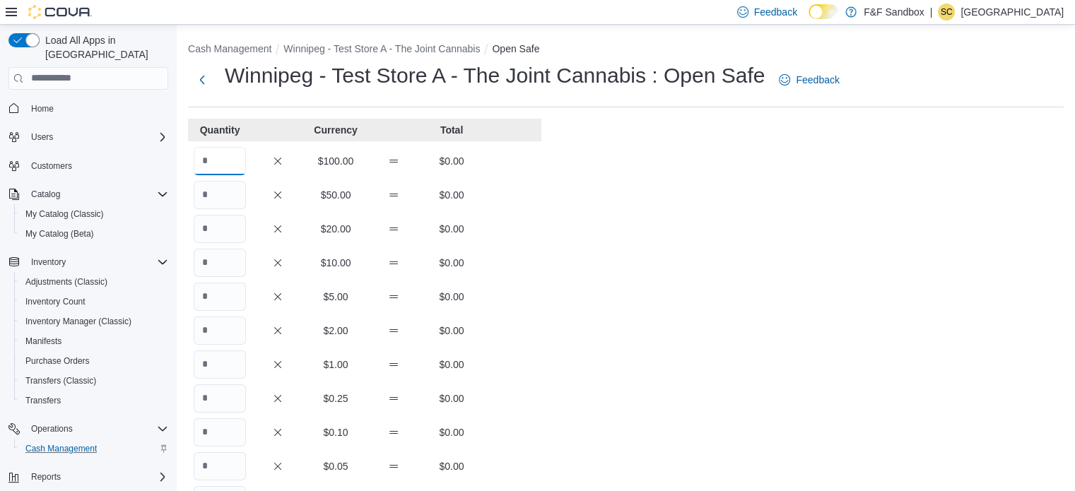
click at [228, 164] on input "Quantity" at bounding box center [220, 161] width 52 height 28
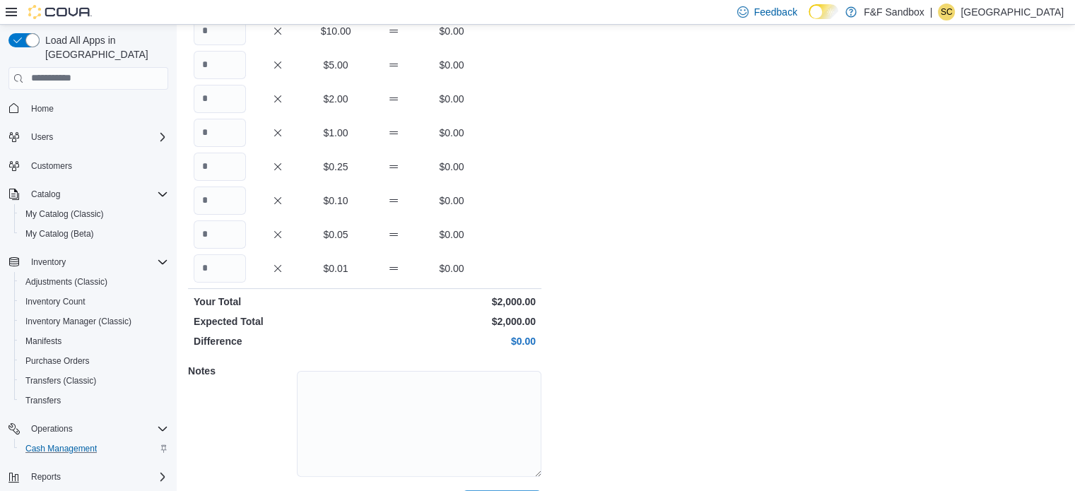
scroll to position [270, 0]
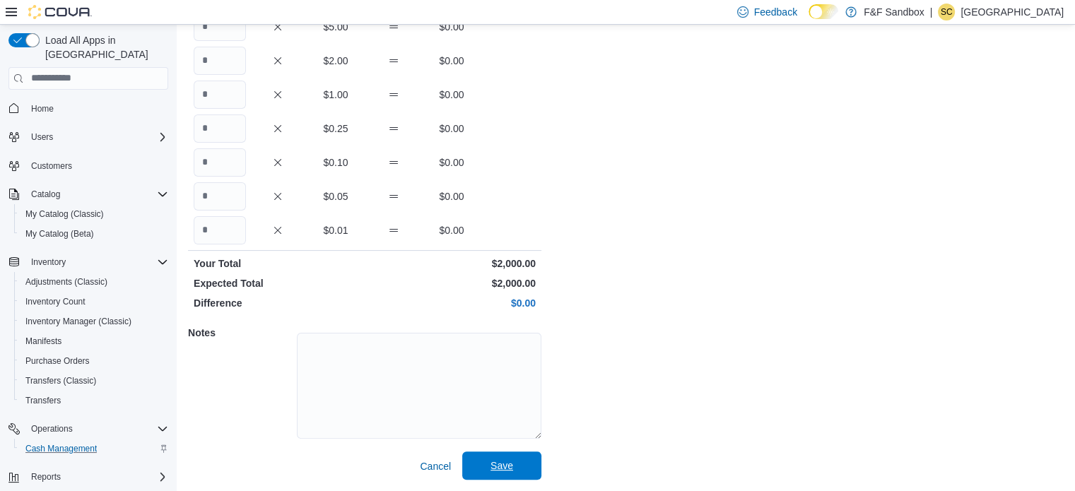
type input "**"
click at [504, 463] on span "Save" at bounding box center [502, 466] width 23 height 14
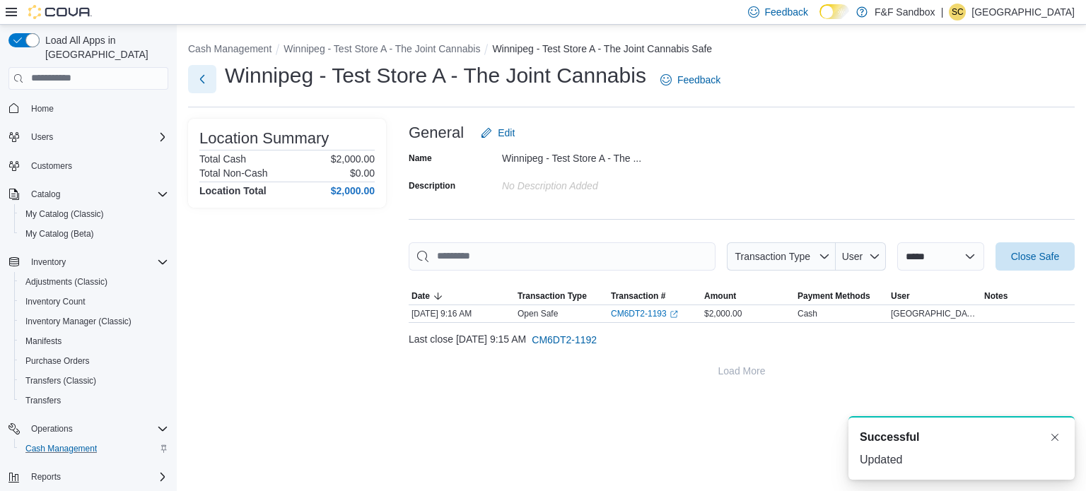
click at [215, 76] on button "Next" at bounding box center [202, 79] width 28 height 28
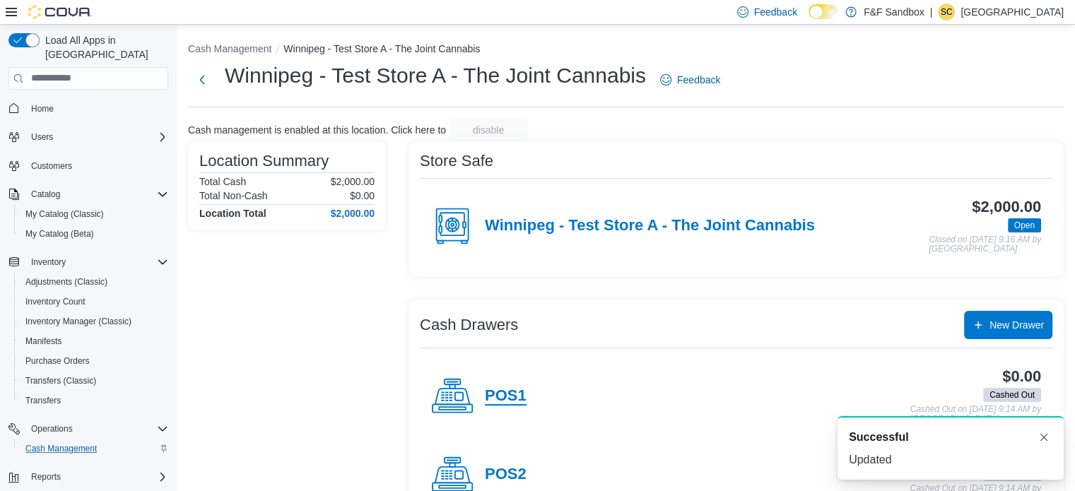
click at [510, 398] on h4 "POS1" at bounding box center [506, 396] width 42 height 18
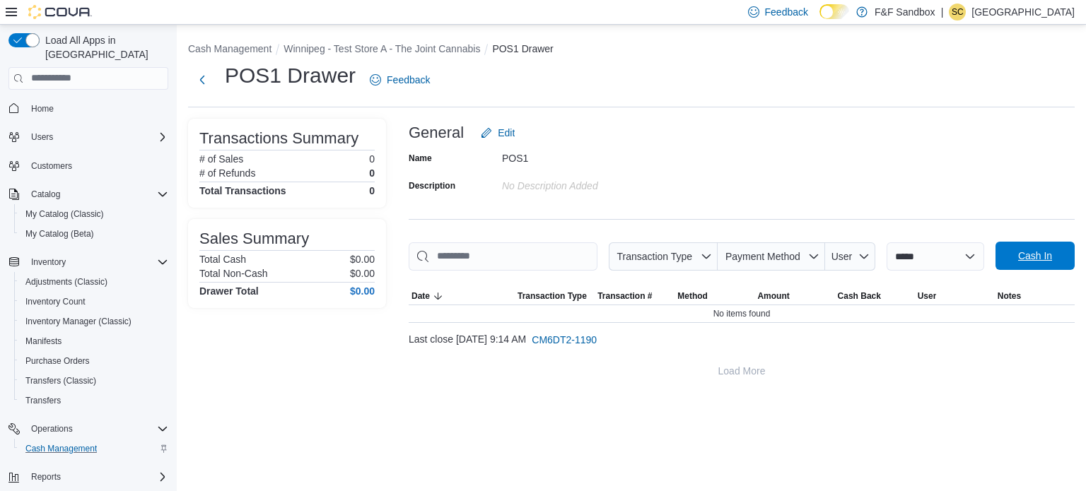
click at [1007, 256] on span "Cash In" at bounding box center [1035, 256] width 62 height 28
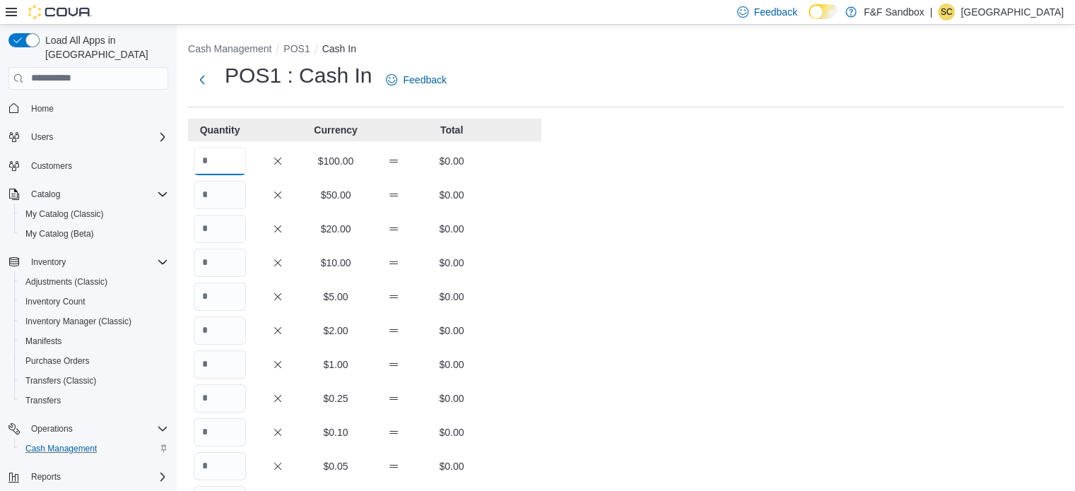
click at [214, 170] on input "Quantity" at bounding box center [220, 161] width 52 height 28
type input "*"
click at [216, 203] on input "Quantity" at bounding box center [220, 195] width 52 height 28
type input "*"
click at [799, 194] on div "Cash Management POS1 Cash In POS1 : Cash In Feedback Quantity Currency Total * …" at bounding box center [626, 393] width 899 height 737
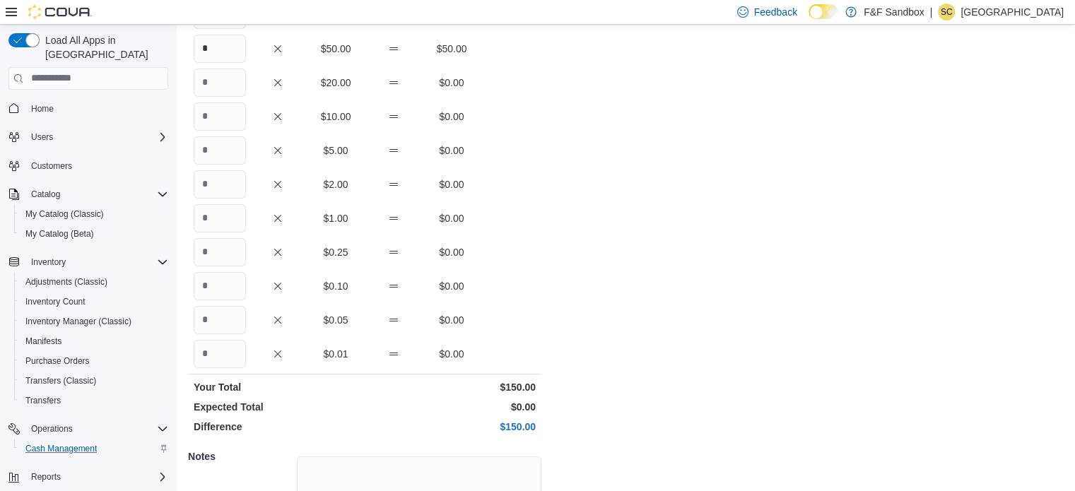
scroll to position [270, 0]
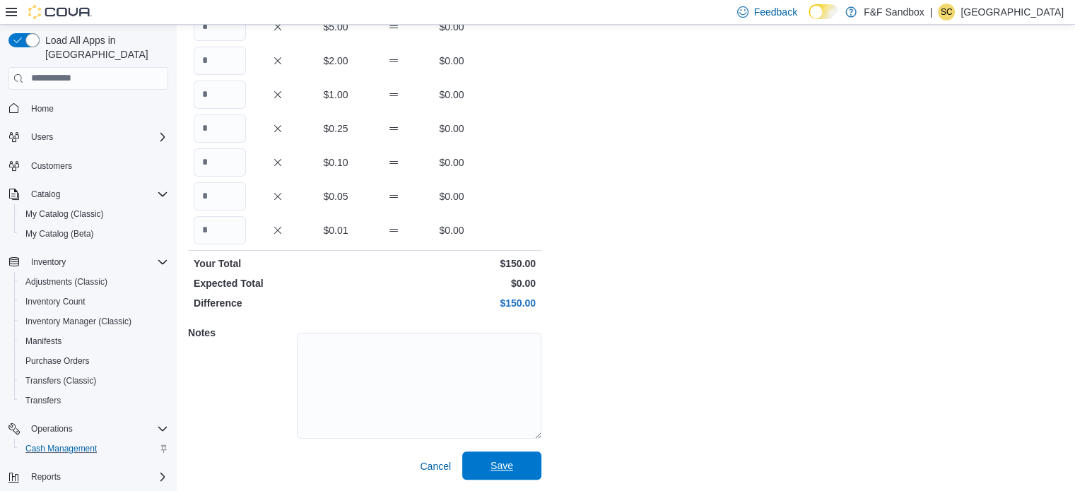
click at [518, 466] on span "Save" at bounding box center [502, 466] width 62 height 28
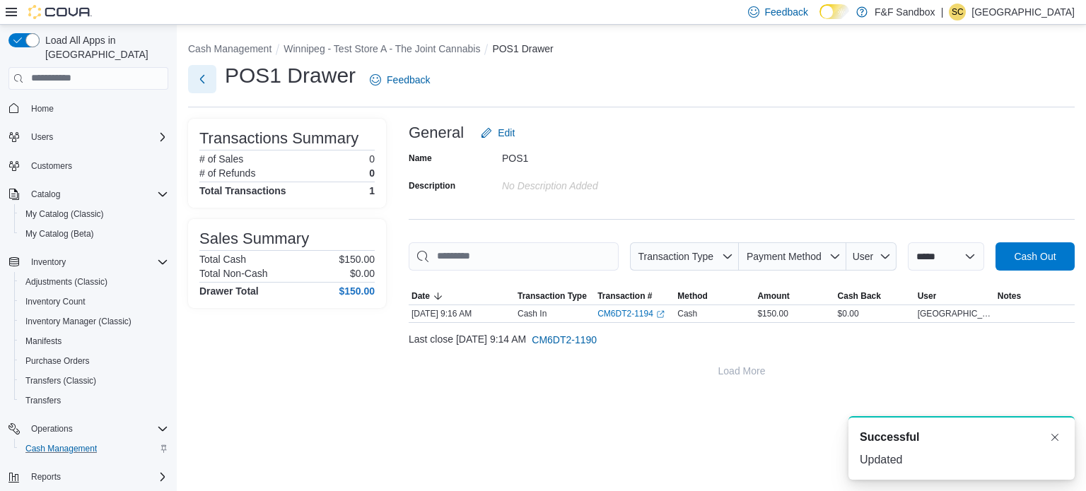
click at [202, 75] on button "Next" at bounding box center [202, 79] width 28 height 28
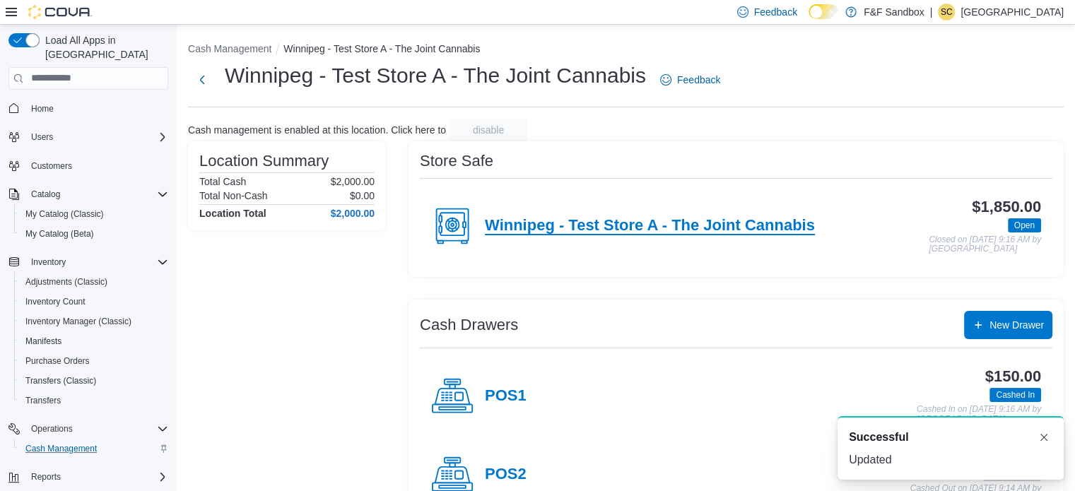
click at [605, 220] on h4 "Winnipeg - Test Store A - The Joint Cannabis" at bounding box center [650, 226] width 330 height 18
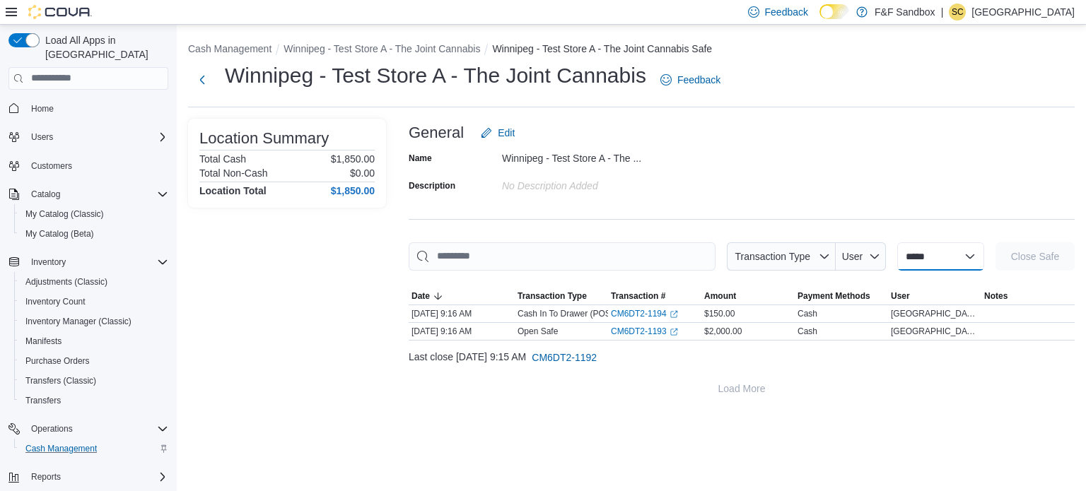
click at [971, 253] on select "**********" at bounding box center [940, 257] width 87 height 28
select select "**********"
click at [897, 243] on select "**********" at bounding box center [940, 257] width 87 height 28
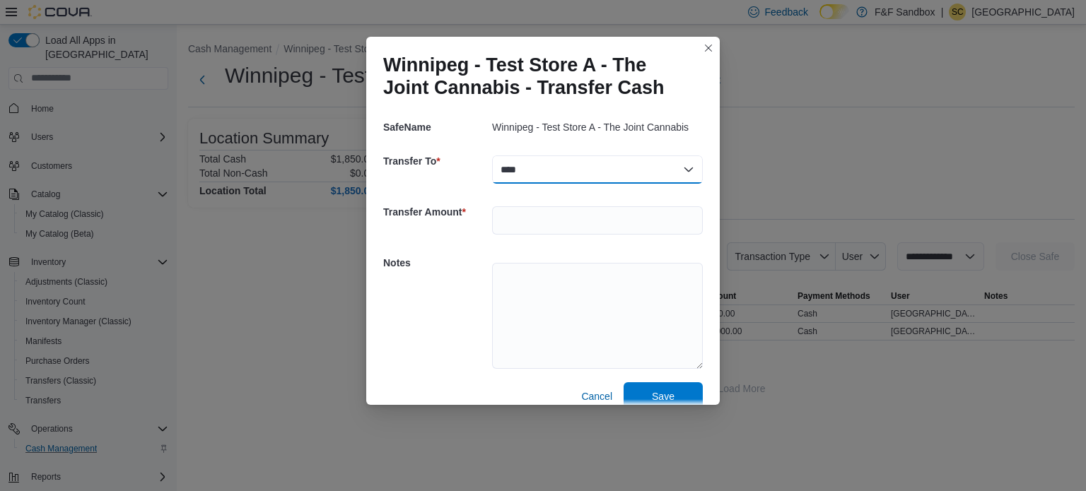
click at [606, 177] on select "****" at bounding box center [597, 170] width 211 height 28
click at [576, 230] on input "number" at bounding box center [597, 220] width 211 height 28
type input "*****"
click at [581, 333] on textarea at bounding box center [597, 316] width 211 height 106
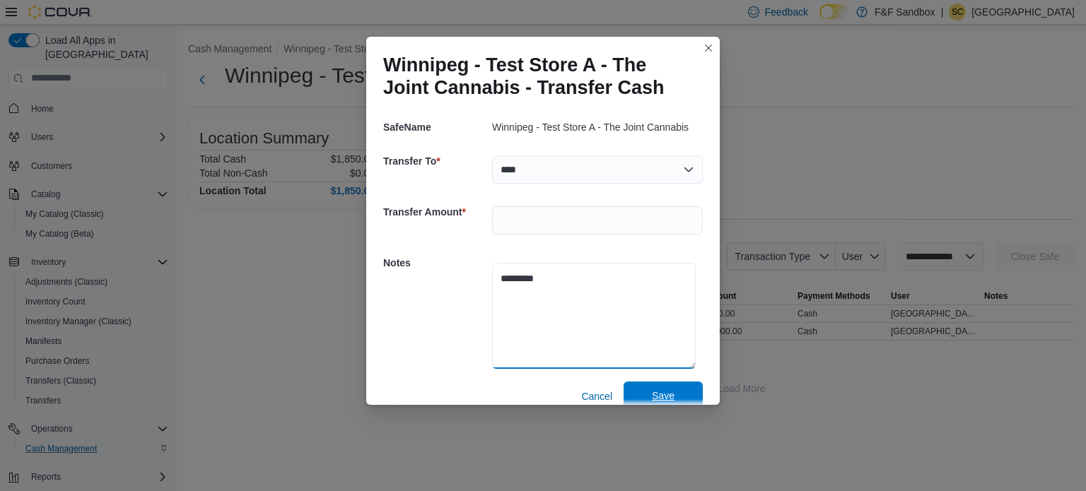
type textarea "*********"
click at [656, 387] on span "Save" at bounding box center [663, 396] width 62 height 28
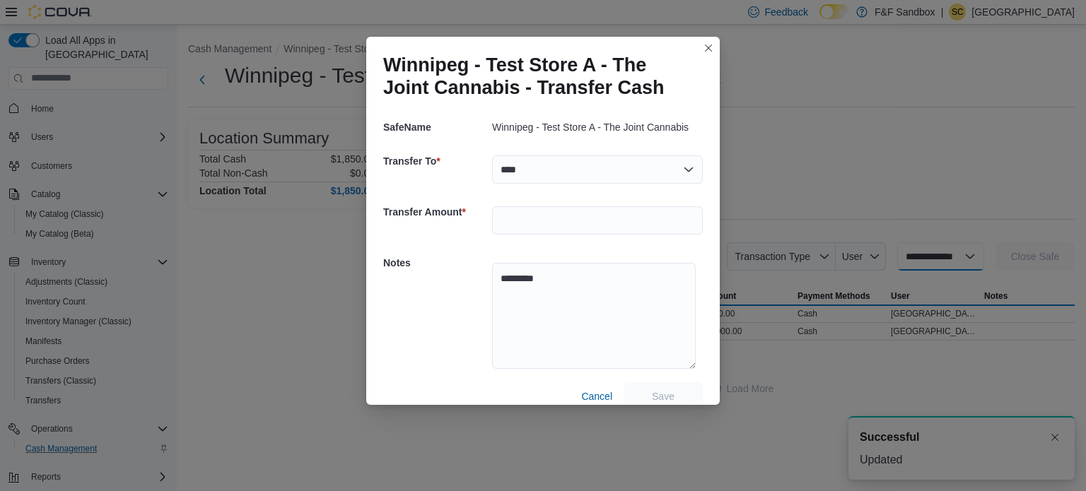
select select
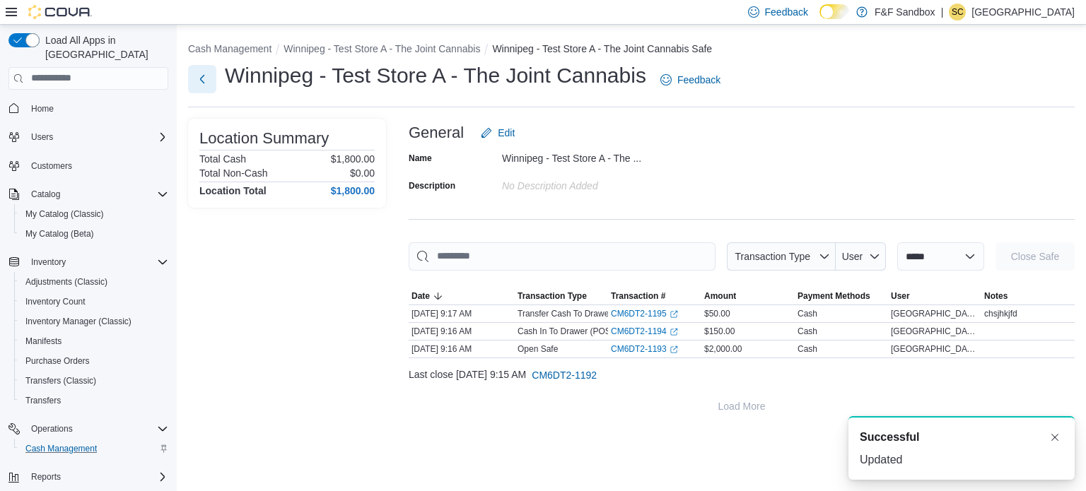
click at [202, 74] on button "Next" at bounding box center [202, 79] width 28 height 28
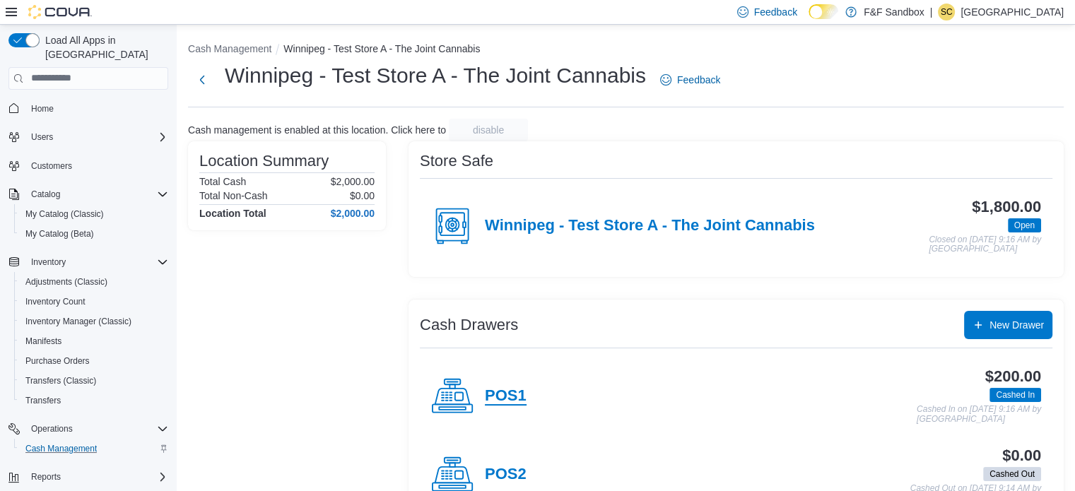
click at [516, 393] on h4 "POS1" at bounding box center [506, 396] width 42 height 18
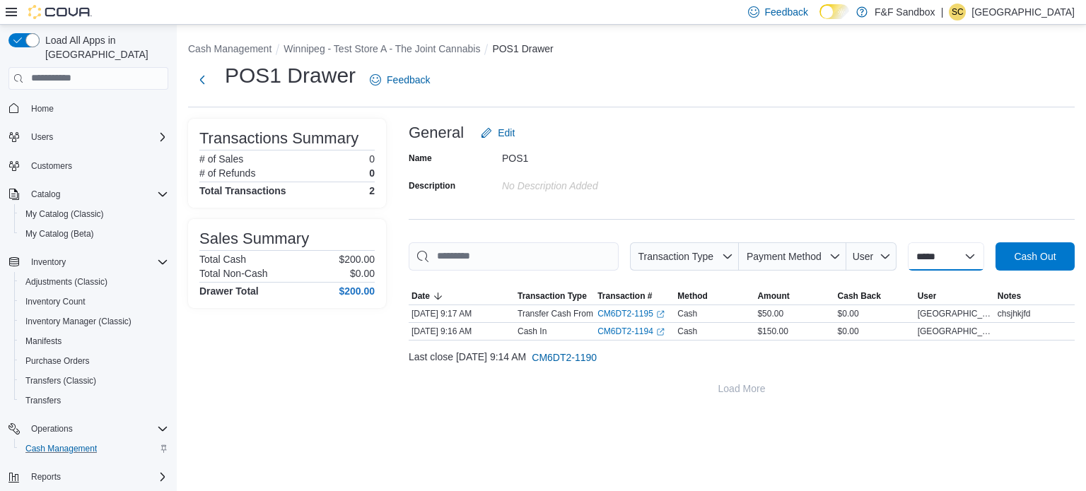
click at [908, 255] on select "**********" at bounding box center [946, 257] width 76 height 28
select select "*********"
click at [908, 243] on select "**********" at bounding box center [946, 257] width 76 height 28
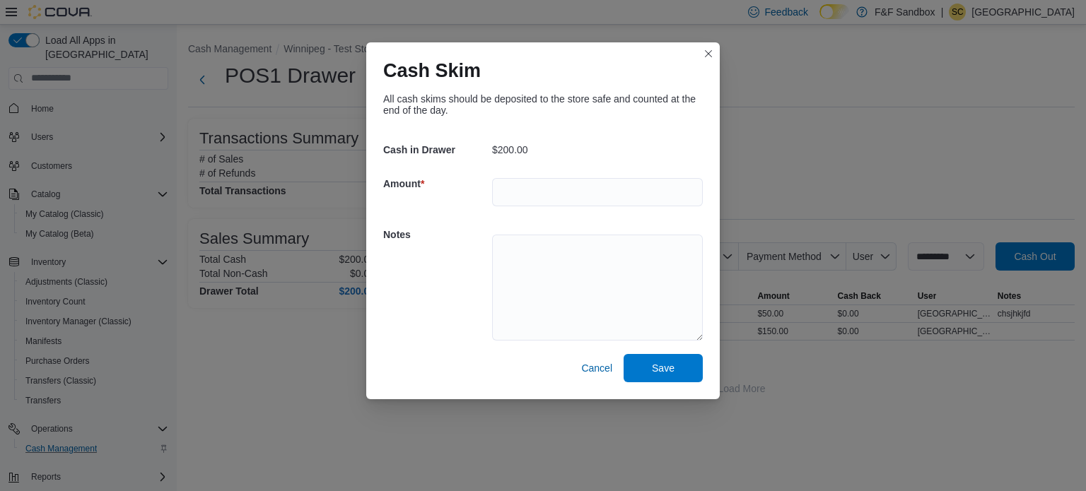
drag, startPoint x: 517, startPoint y: 173, endPoint x: 537, endPoint y: 193, distance: 28.5
click at [537, 193] on div at bounding box center [597, 192] width 211 height 45
click at [537, 193] on input "number" at bounding box center [597, 192] width 211 height 28
type input "*"
type input "******"
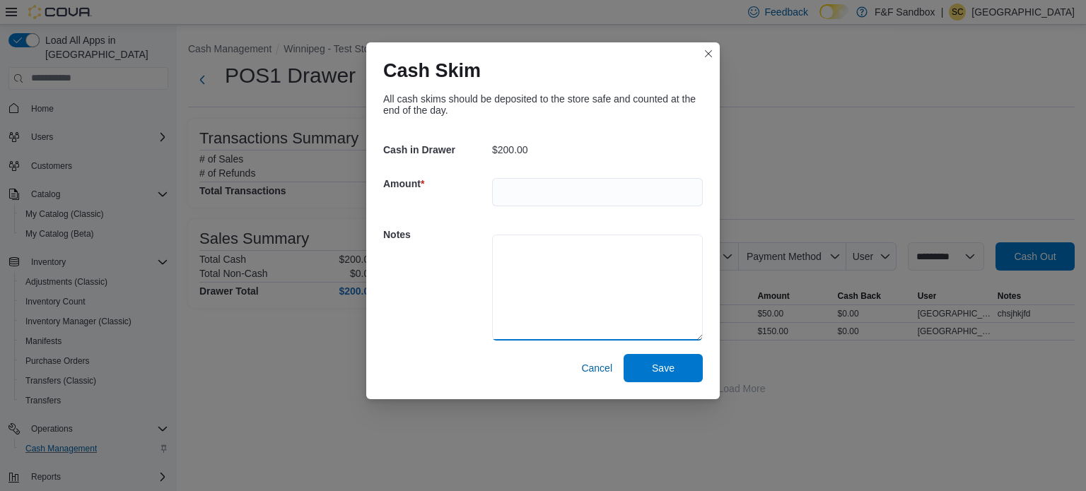
click at [537, 270] on textarea at bounding box center [597, 288] width 211 height 106
click at [667, 370] on span "Save" at bounding box center [663, 368] width 23 height 14
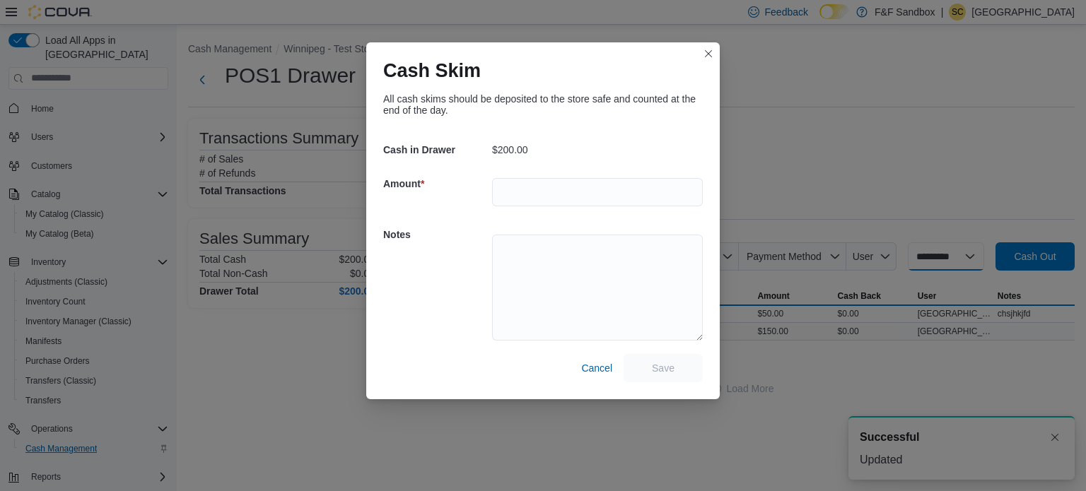
select select
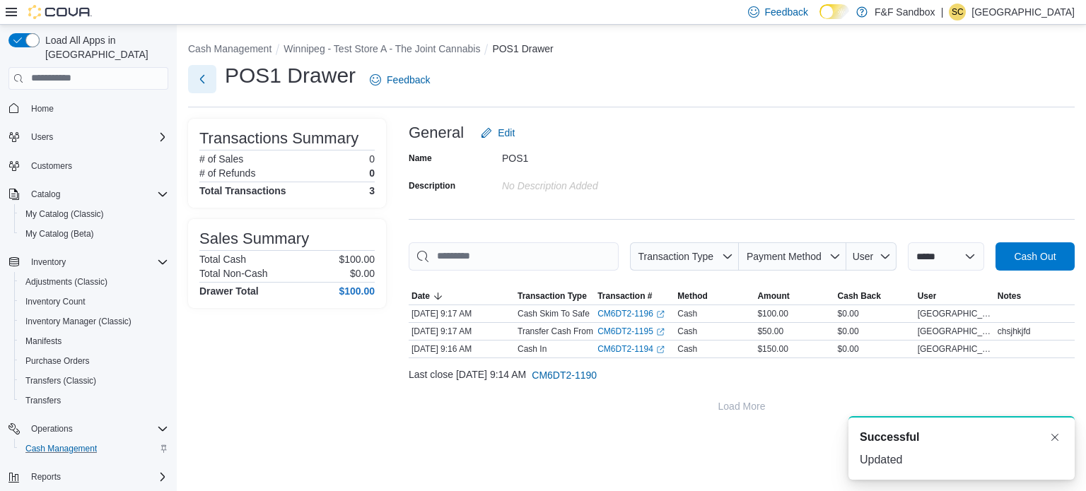
click at [197, 84] on button "Next" at bounding box center [202, 79] width 28 height 28
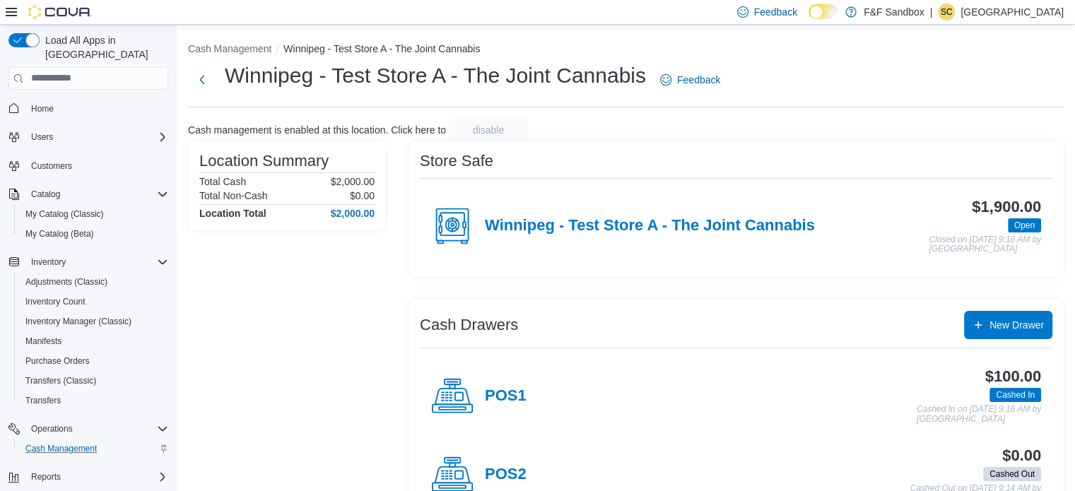
click at [492, 383] on div "POS1" at bounding box center [478, 396] width 95 height 42
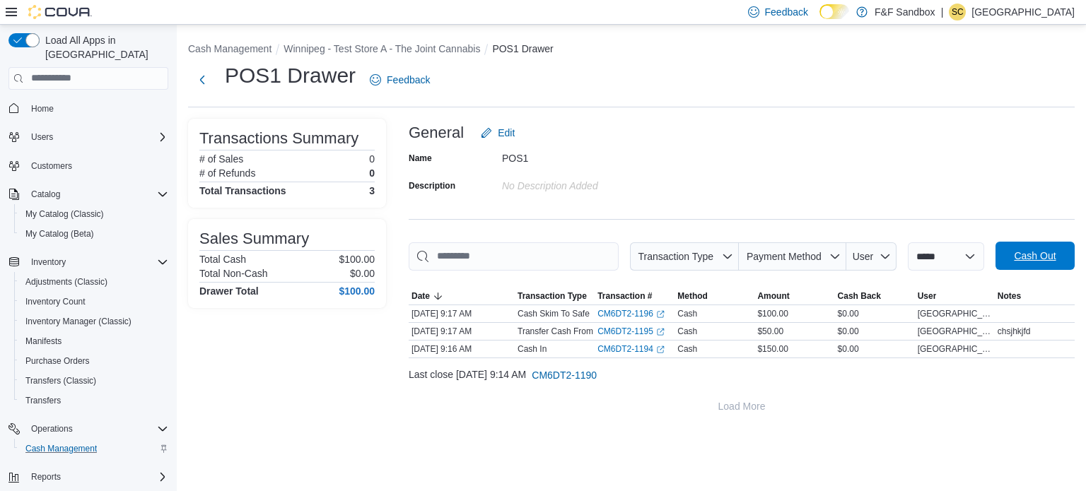
click at [1038, 262] on span "Cash Out" at bounding box center [1035, 256] width 62 height 28
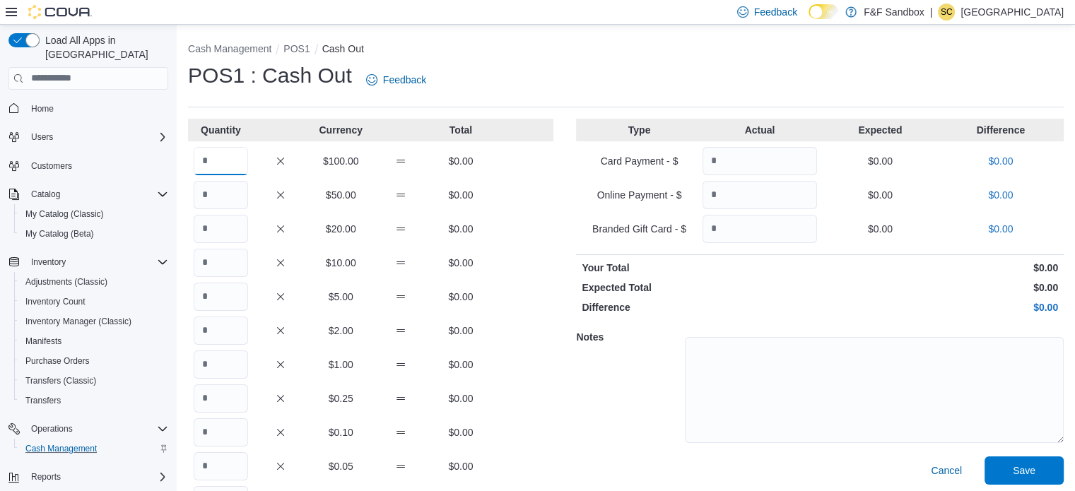
click at [213, 158] on input "Quantity" at bounding box center [221, 161] width 54 height 28
type input "**"
click at [1017, 466] on span "Save" at bounding box center [1024, 470] width 62 height 28
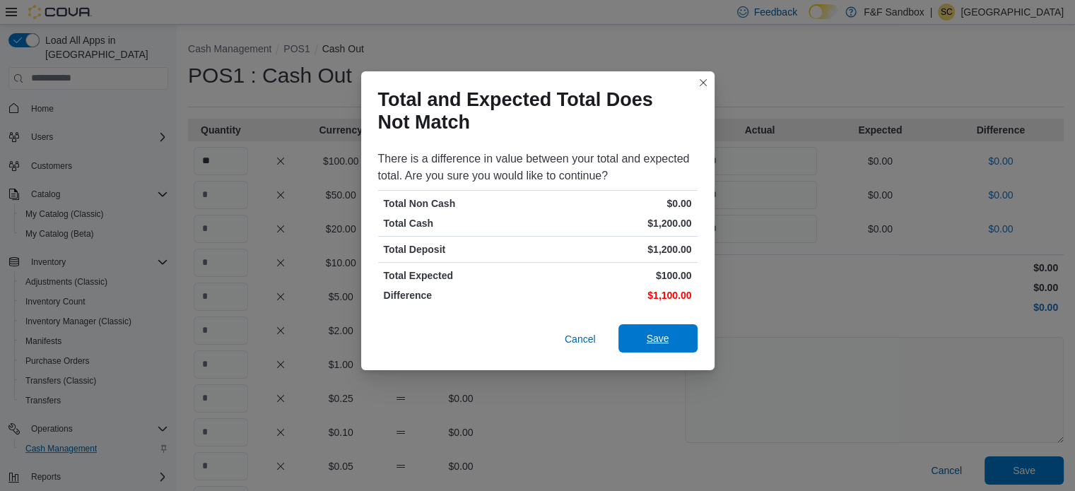
click at [645, 332] on span "Save" at bounding box center [658, 339] width 62 height 28
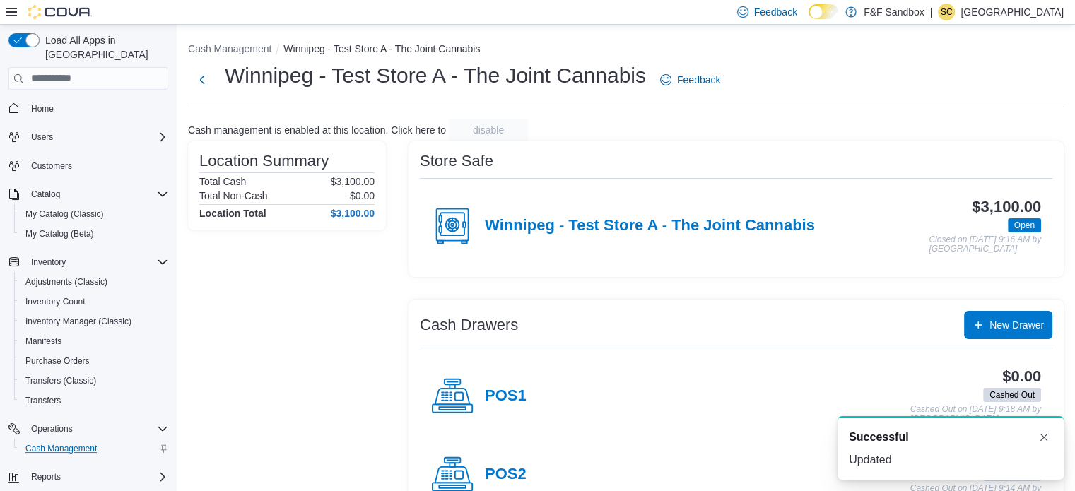
click at [686, 214] on div "Winnipeg - Test Store A - The Joint Cannabis" at bounding box center [623, 226] width 384 height 42
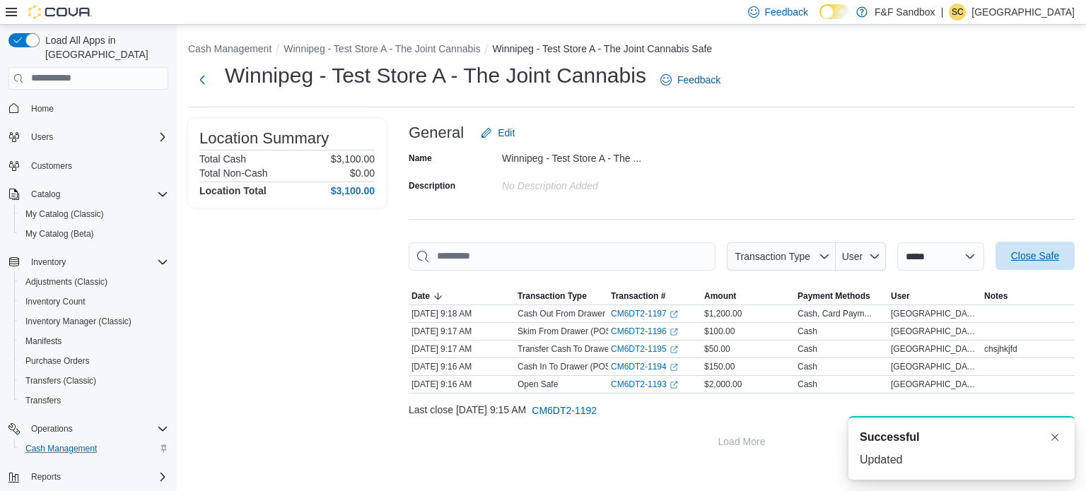
click at [1035, 252] on span "Close Safe" at bounding box center [1035, 256] width 48 height 14
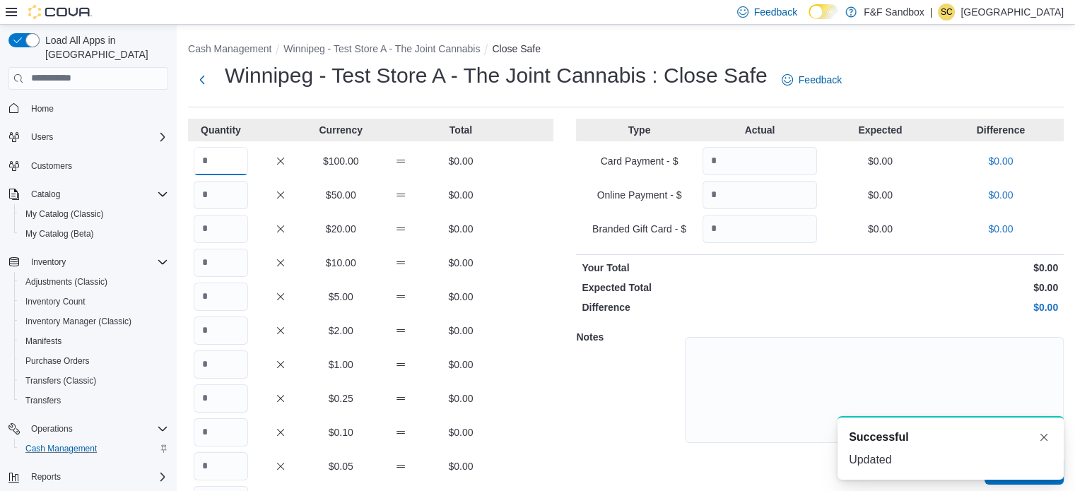
click at [221, 161] on input "Quantity" at bounding box center [221, 161] width 54 height 28
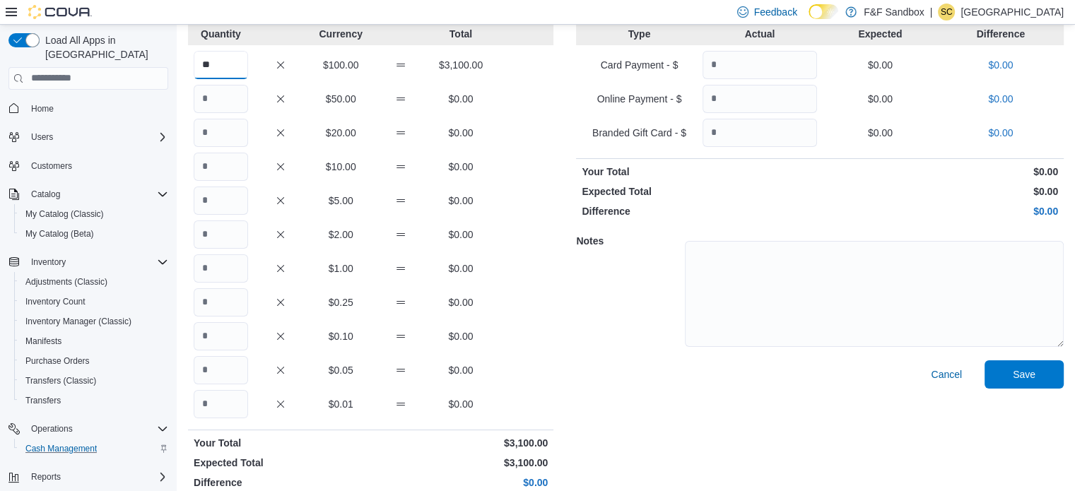
scroll to position [111, 0]
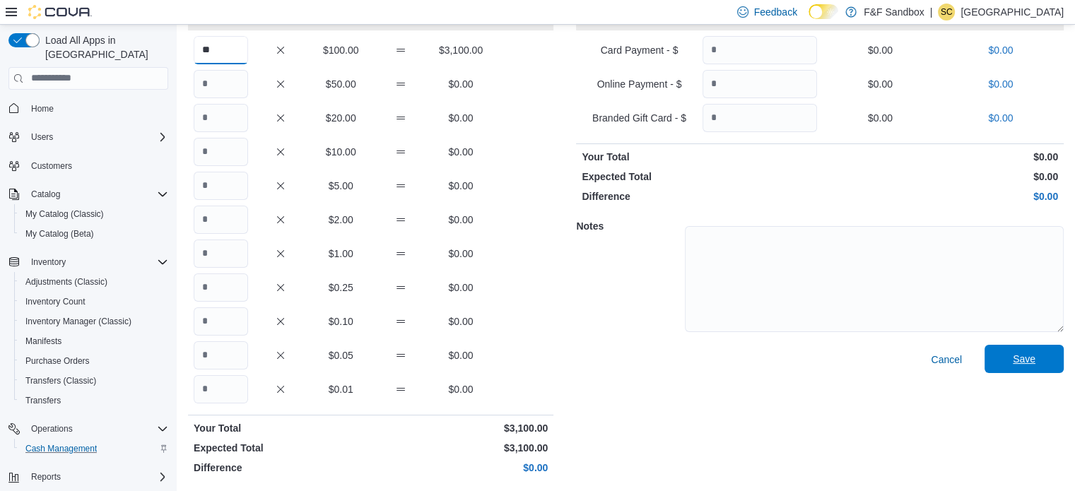
type input "**"
click at [1056, 358] on span "Save" at bounding box center [1024, 359] width 62 height 28
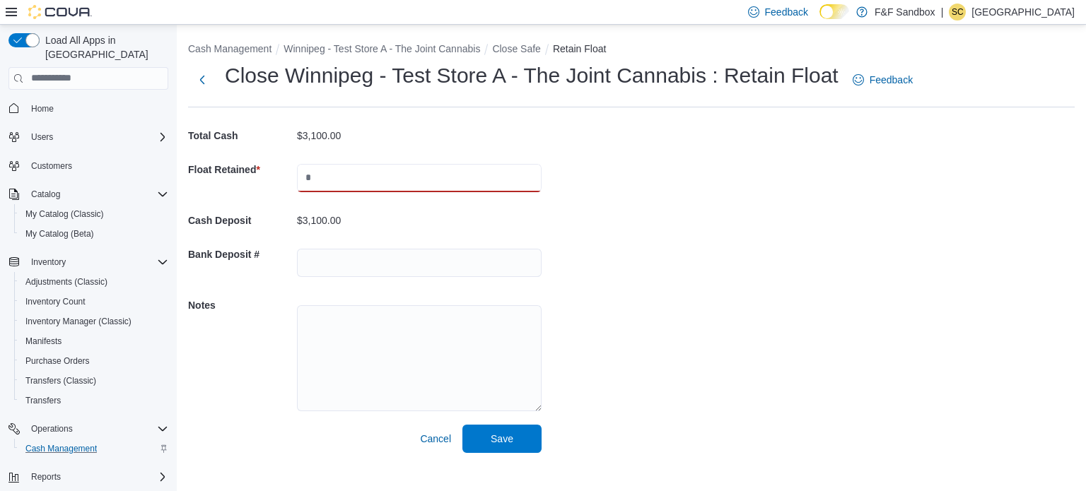
click at [381, 189] on input "text" at bounding box center [419, 178] width 245 height 28
type input "****"
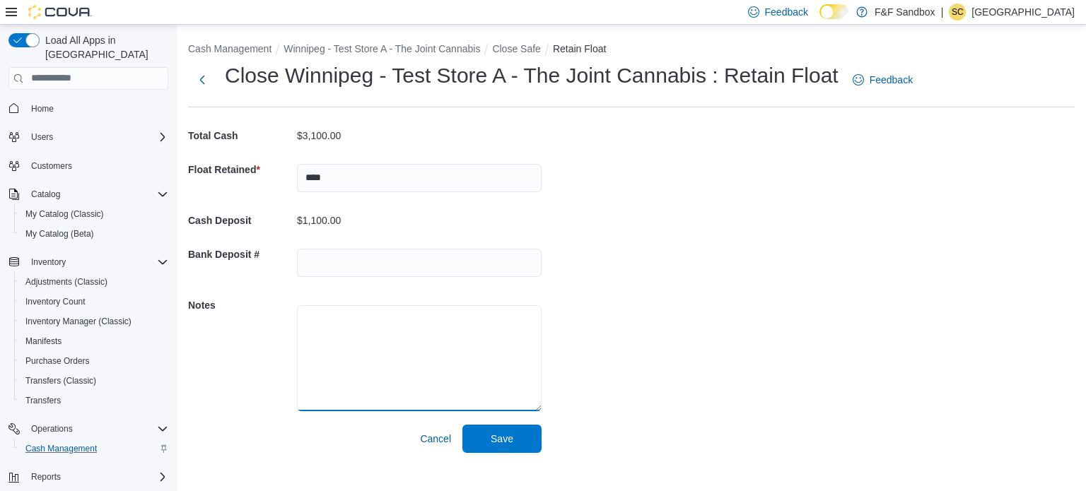
click at [353, 343] on textarea at bounding box center [419, 358] width 245 height 106
click at [516, 432] on span "Save" at bounding box center [502, 438] width 62 height 28
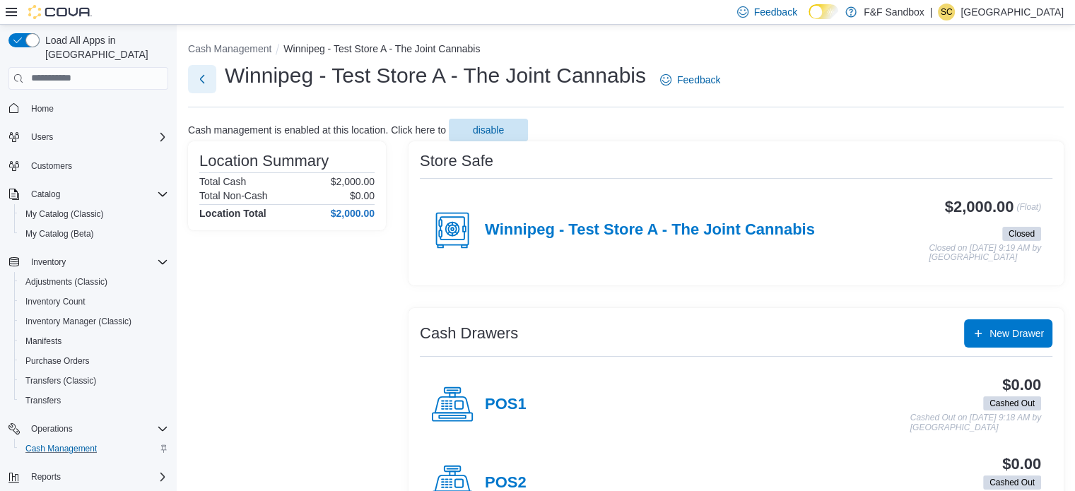
click at [199, 73] on button "Next" at bounding box center [202, 79] width 28 height 28
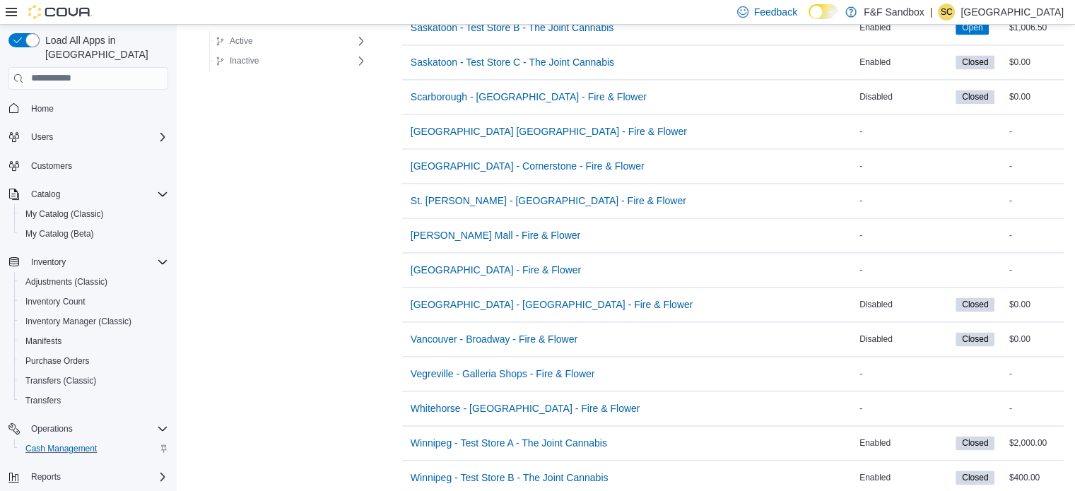
scroll to position [2164, 0]
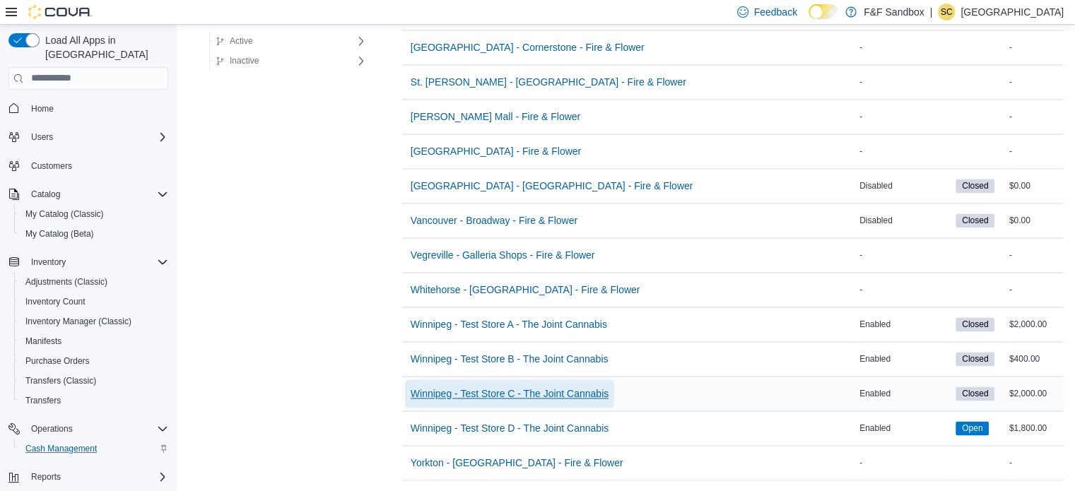
click at [478, 392] on span "Winnipeg - Test Store C - The Joint Cannabis" at bounding box center [510, 394] width 198 height 28
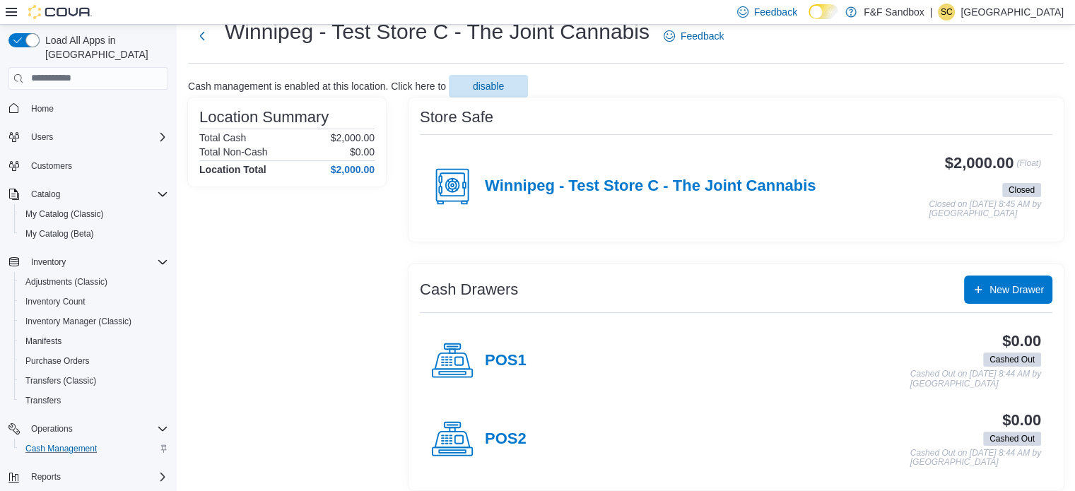
scroll to position [54, 0]
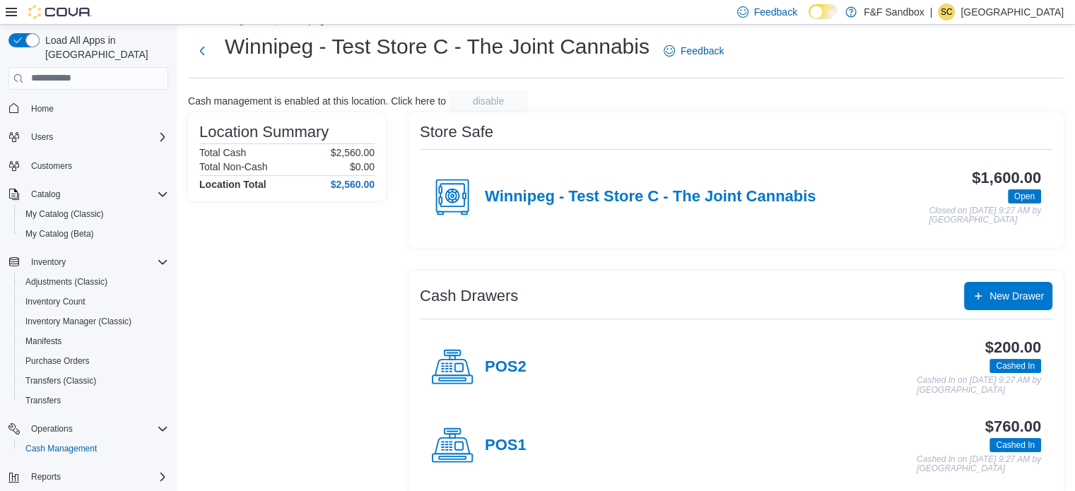
scroll to position [35, 0]
